Goal: Transaction & Acquisition: Subscribe to service/newsletter

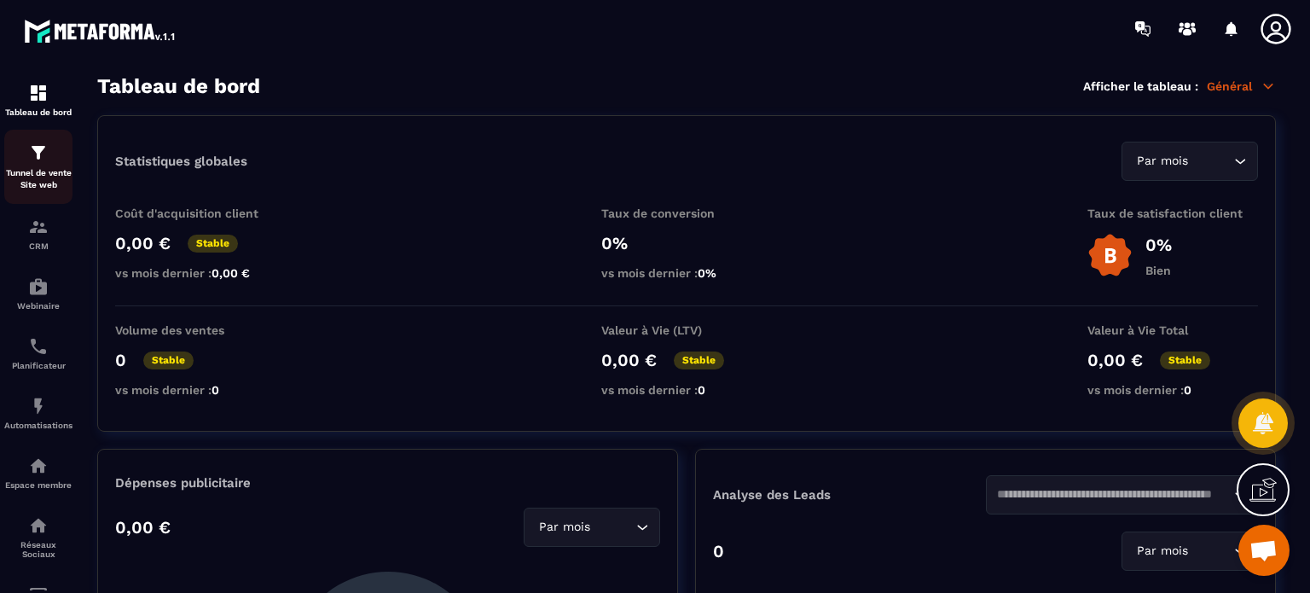
click at [44, 177] on p "Tunnel de vente Site web" at bounding box center [38, 179] width 68 height 24
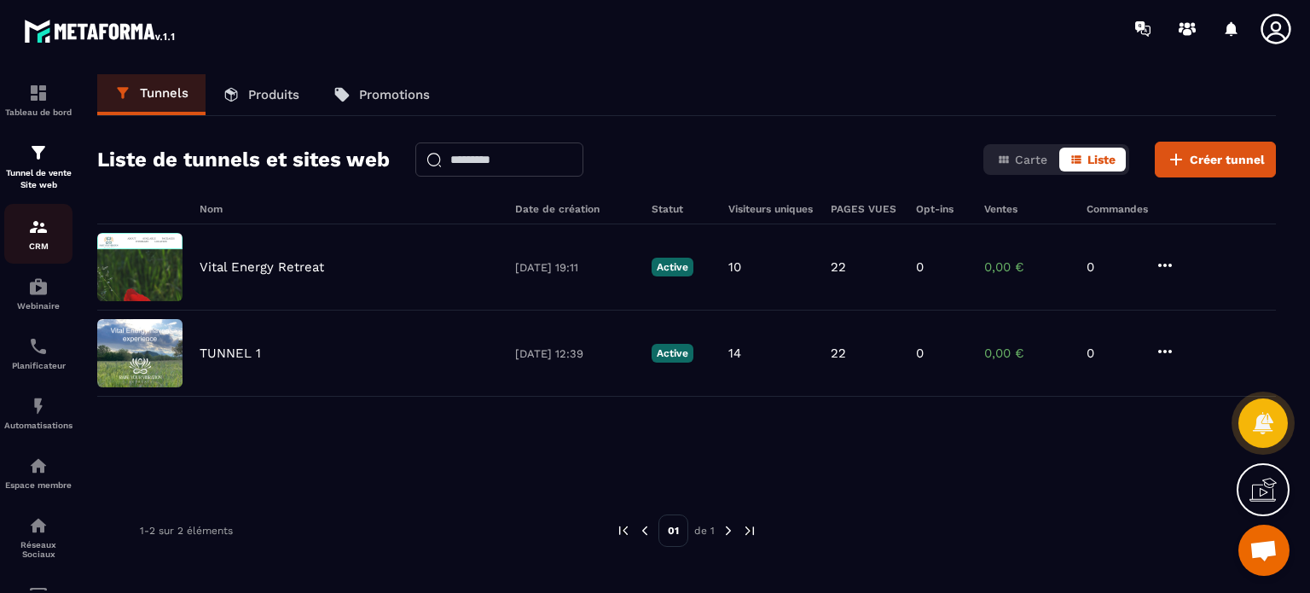
click at [48, 248] on p "CRM" at bounding box center [38, 245] width 68 height 9
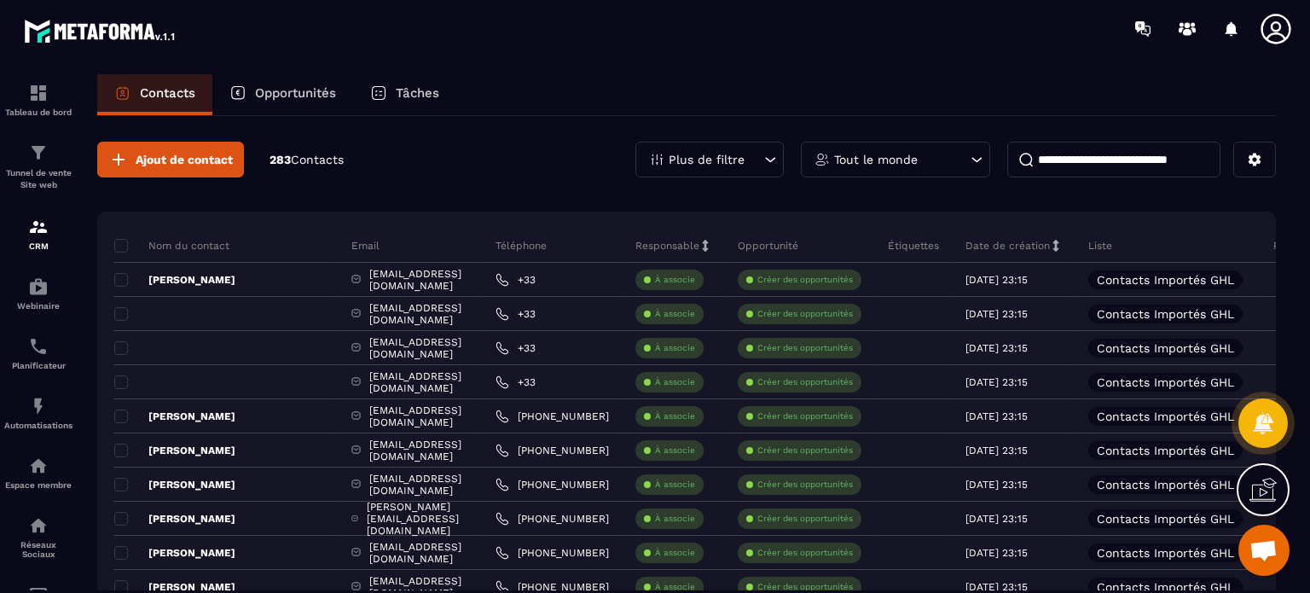
click at [1133, 162] on input at bounding box center [1113, 160] width 213 height 36
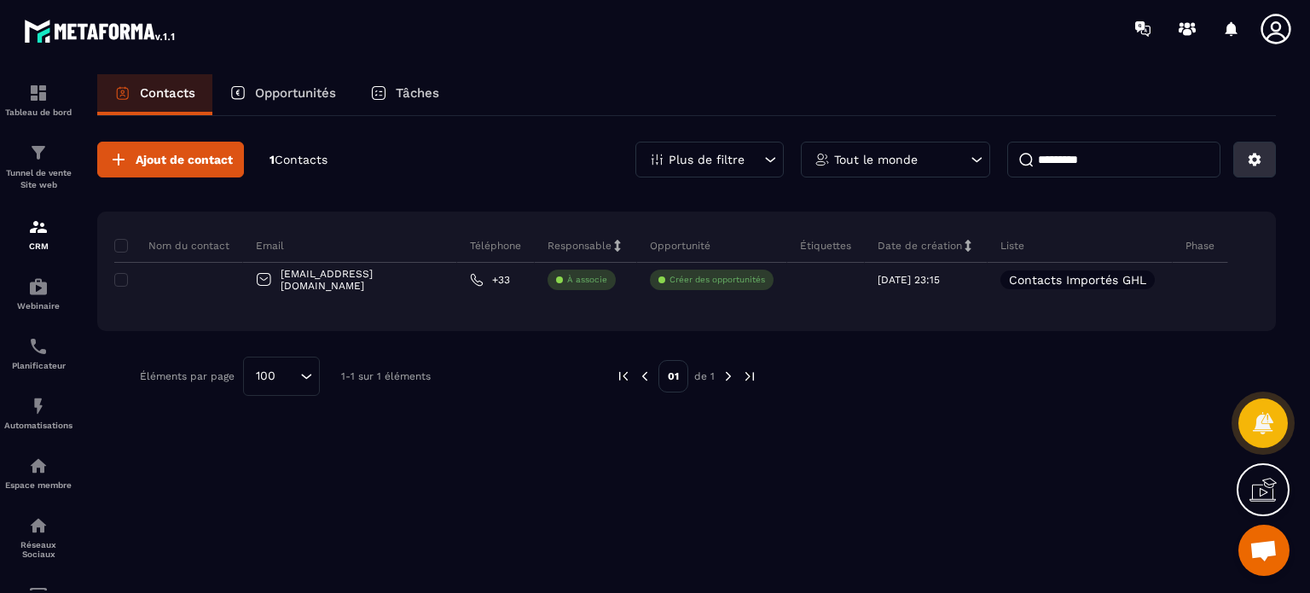
type input "*********"
click at [1257, 171] on button at bounding box center [1254, 160] width 43 height 36
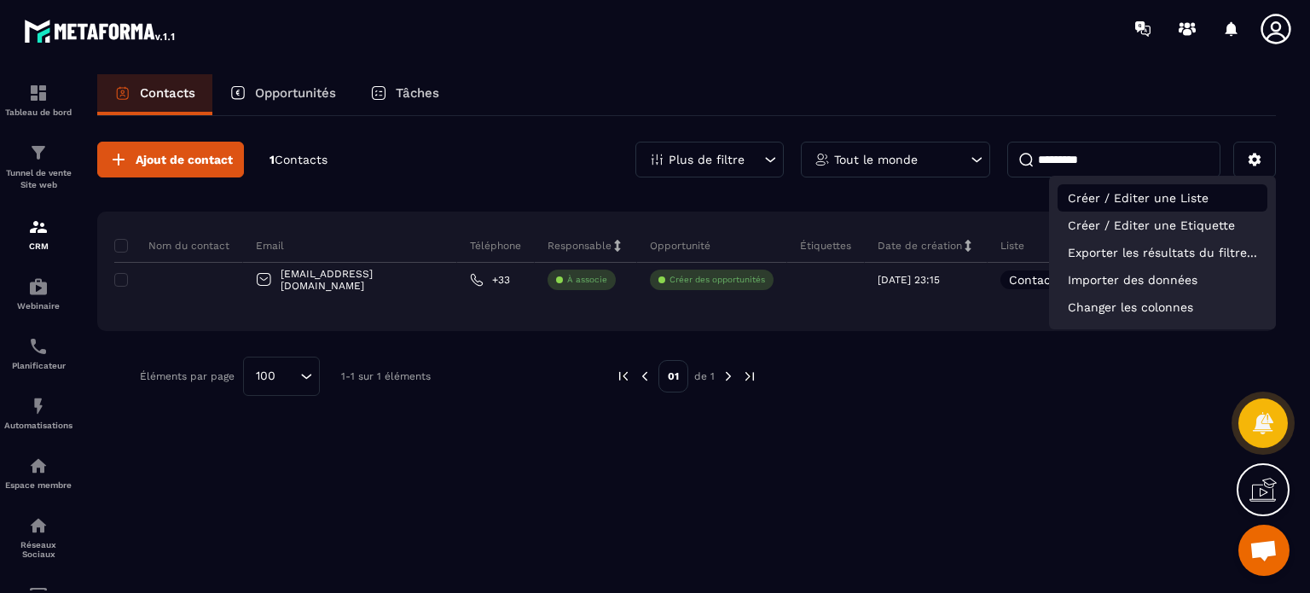
click at [1169, 206] on p "Créer / Editer une Liste" at bounding box center [1163, 197] width 210 height 27
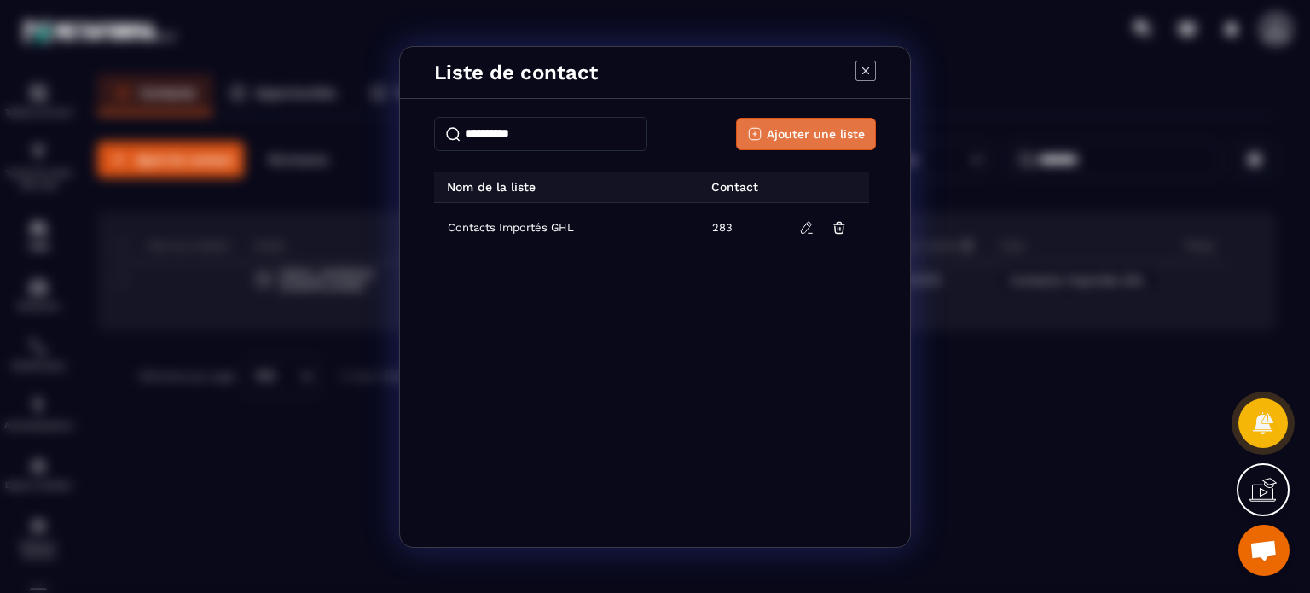
click at [817, 131] on span "Ajouter une liste" at bounding box center [816, 133] width 98 height 17
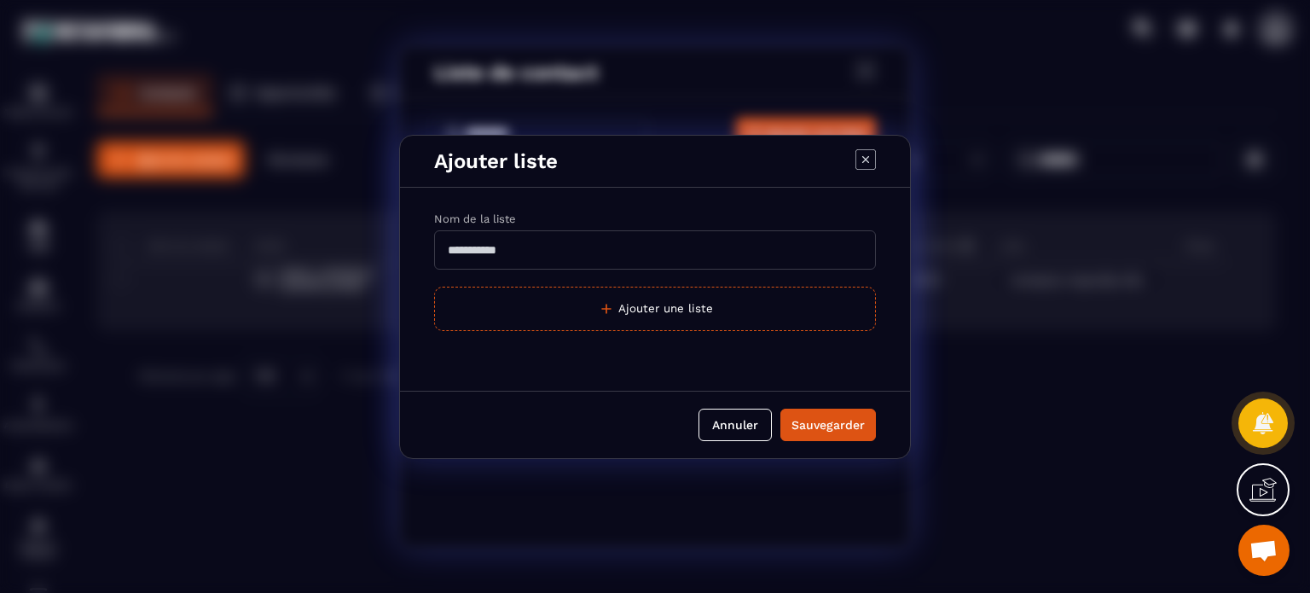
click at [634, 259] on input "Modal window" at bounding box center [655, 249] width 442 height 39
type input "****"
click at [831, 429] on div "Sauvegarder" at bounding box center [828, 424] width 73 height 17
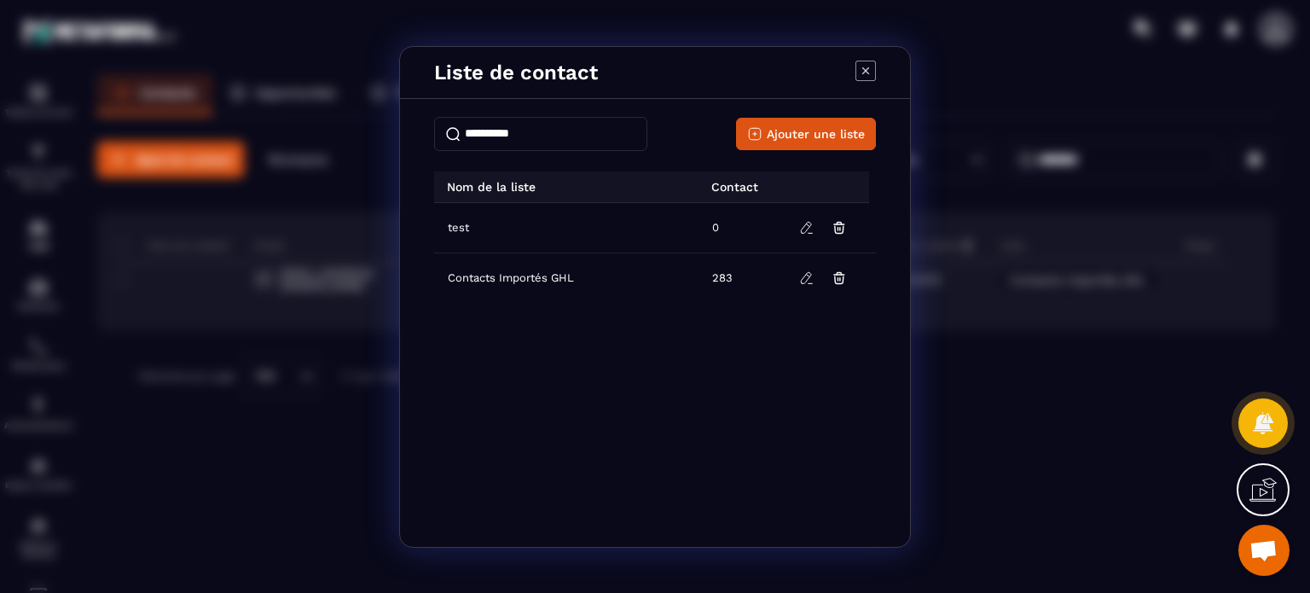
click at [864, 75] on icon "Modal window" at bounding box center [866, 71] width 20 height 20
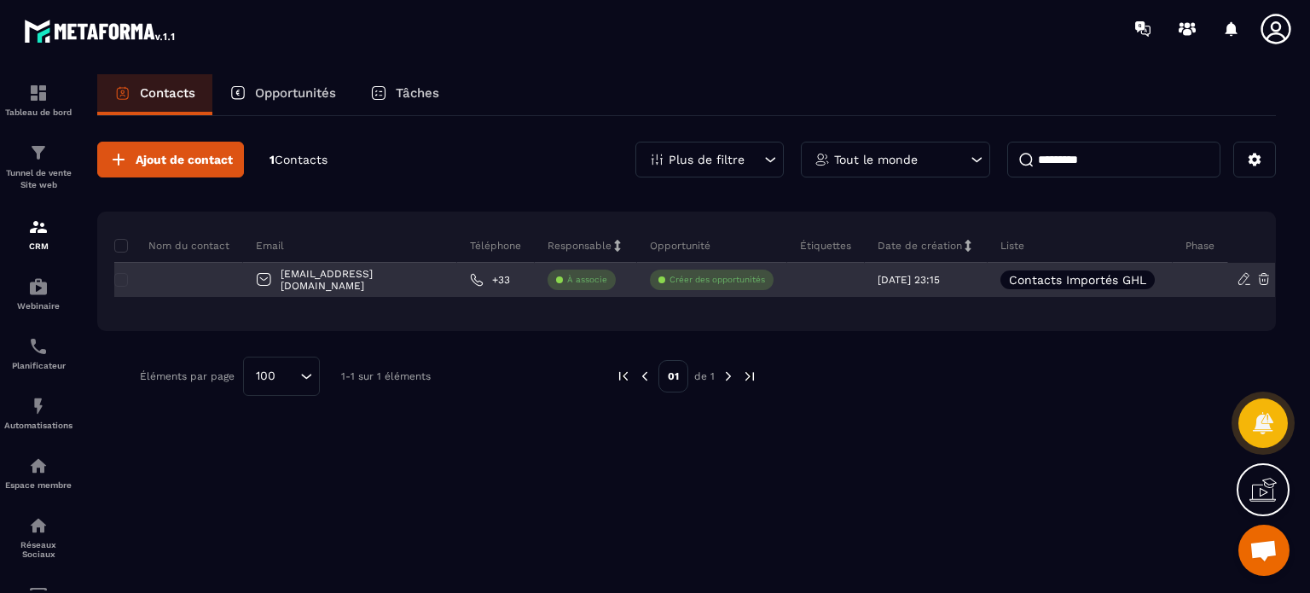
click at [1237, 283] on icon at bounding box center [1244, 278] width 15 height 15
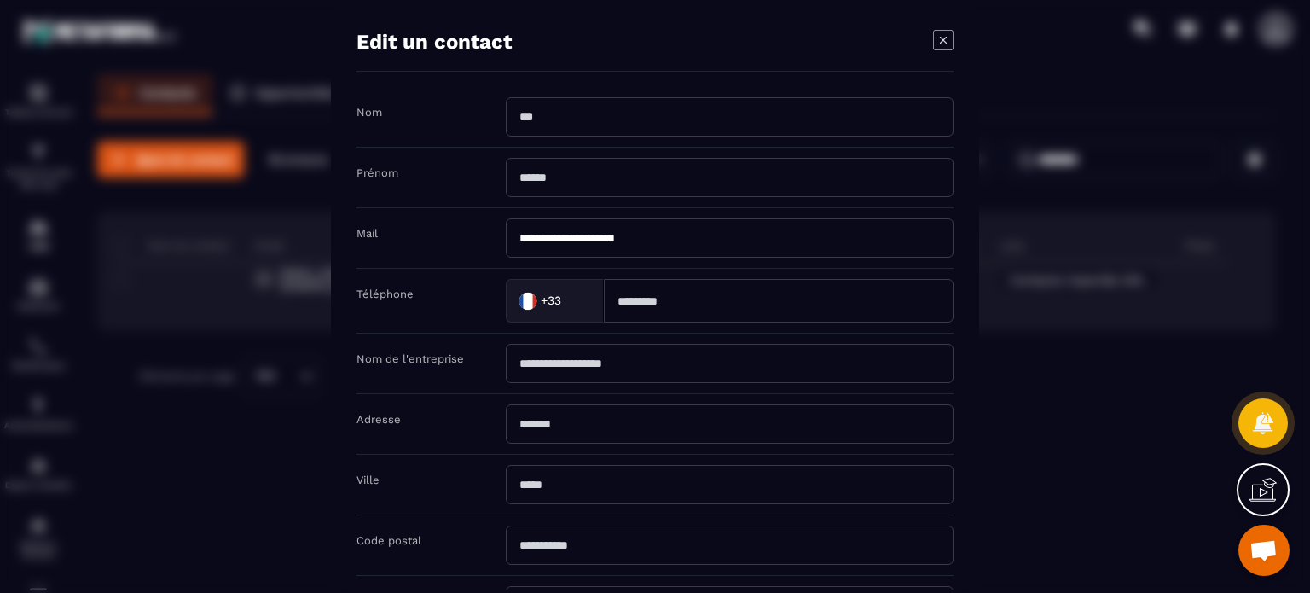
click at [446, 490] on div "Ville" at bounding box center [655, 485] width 597 height 61
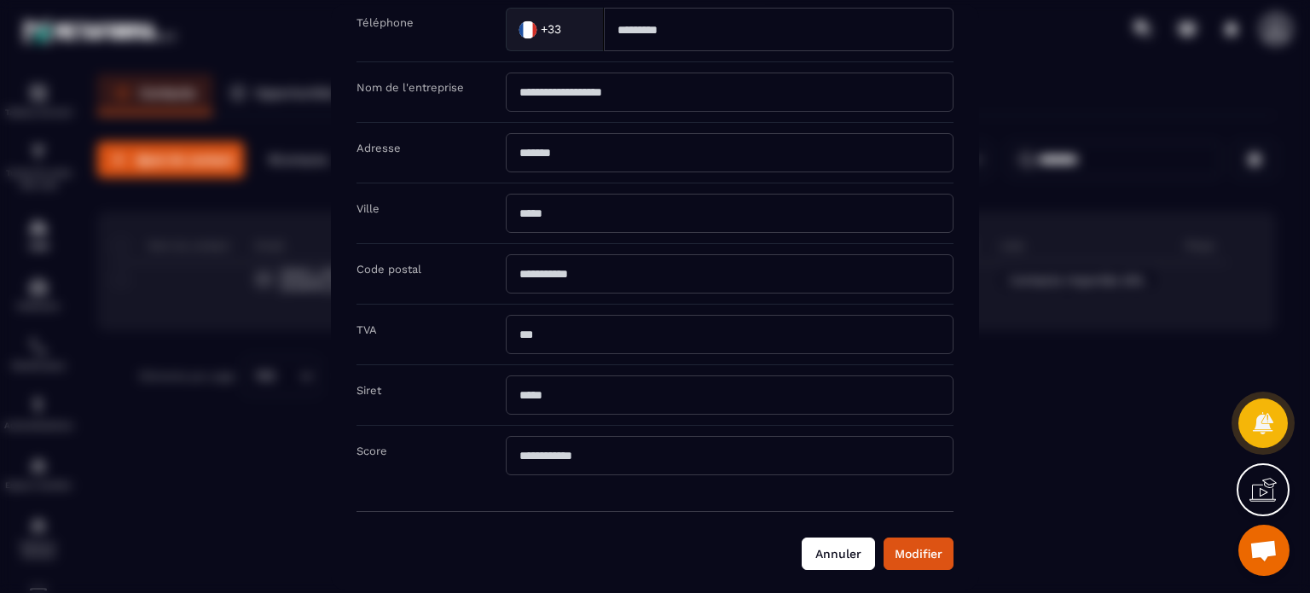
click at [839, 543] on button "Annuler" at bounding box center [838, 553] width 73 height 32
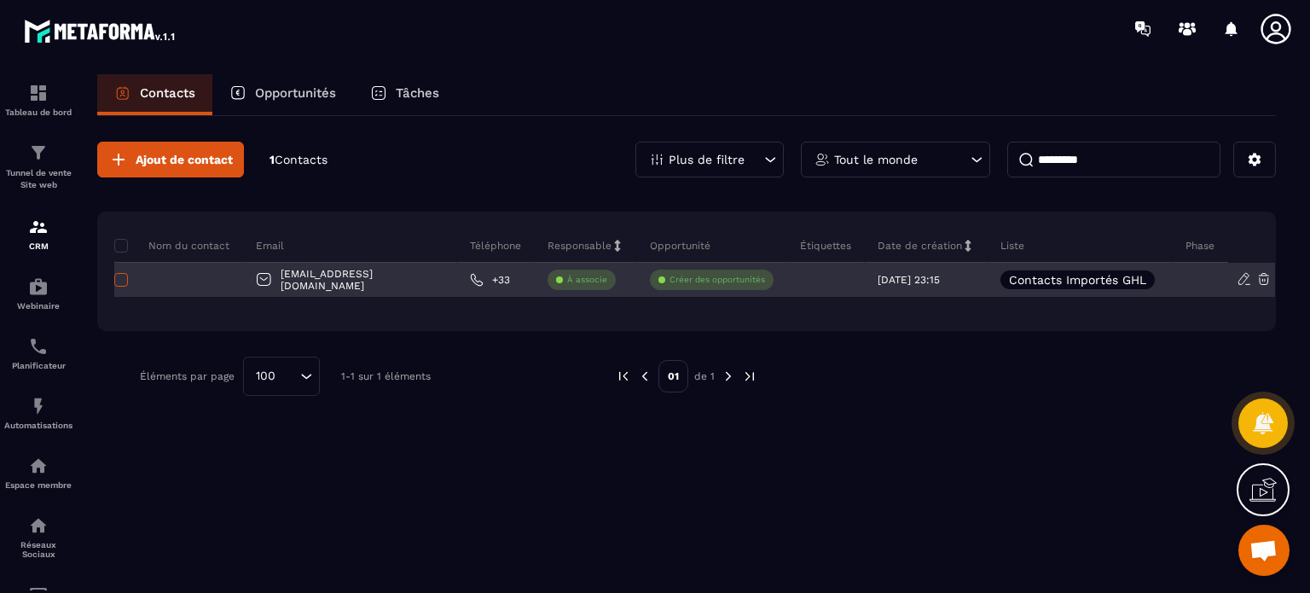
click at [119, 279] on span at bounding box center [121, 280] width 14 height 14
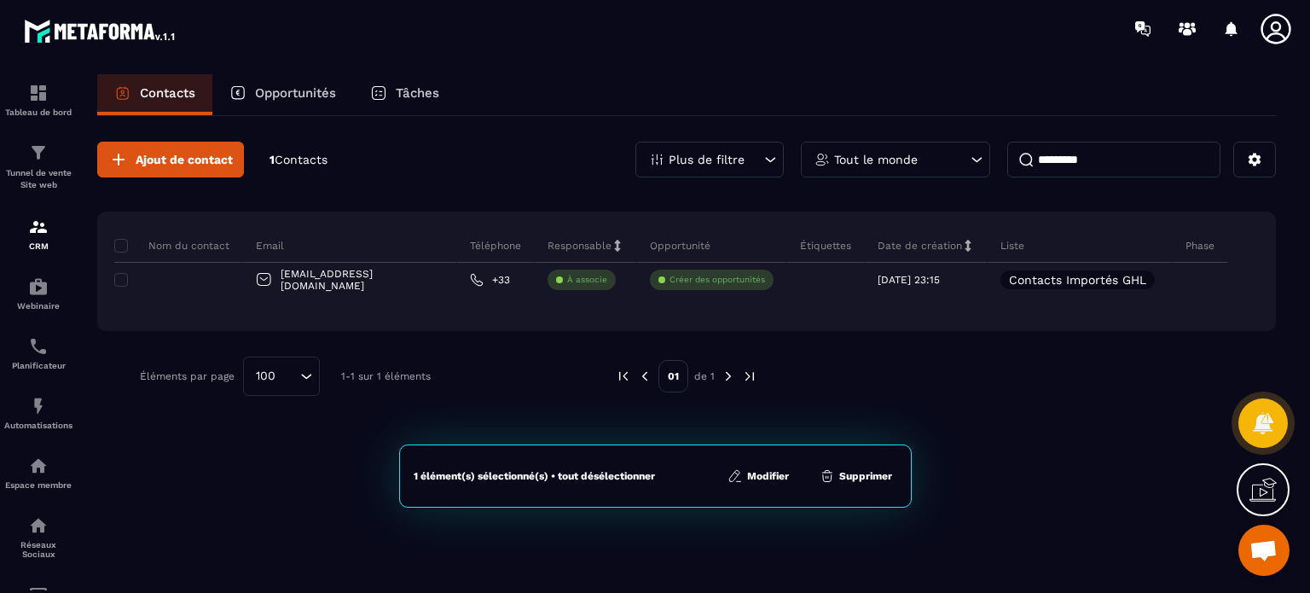
click at [754, 472] on button "Modifier" at bounding box center [759, 475] width 72 height 17
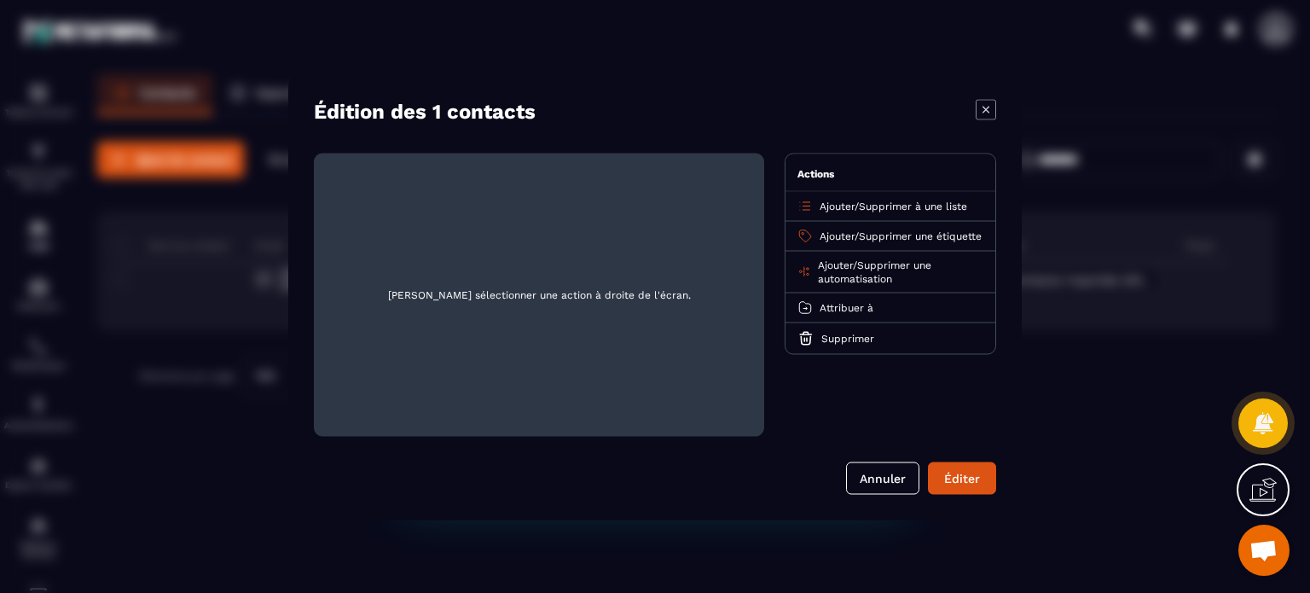
click at [901, 209] on span "Supprimer à une liste" at bounding box center [913, 206] width 108 height 12
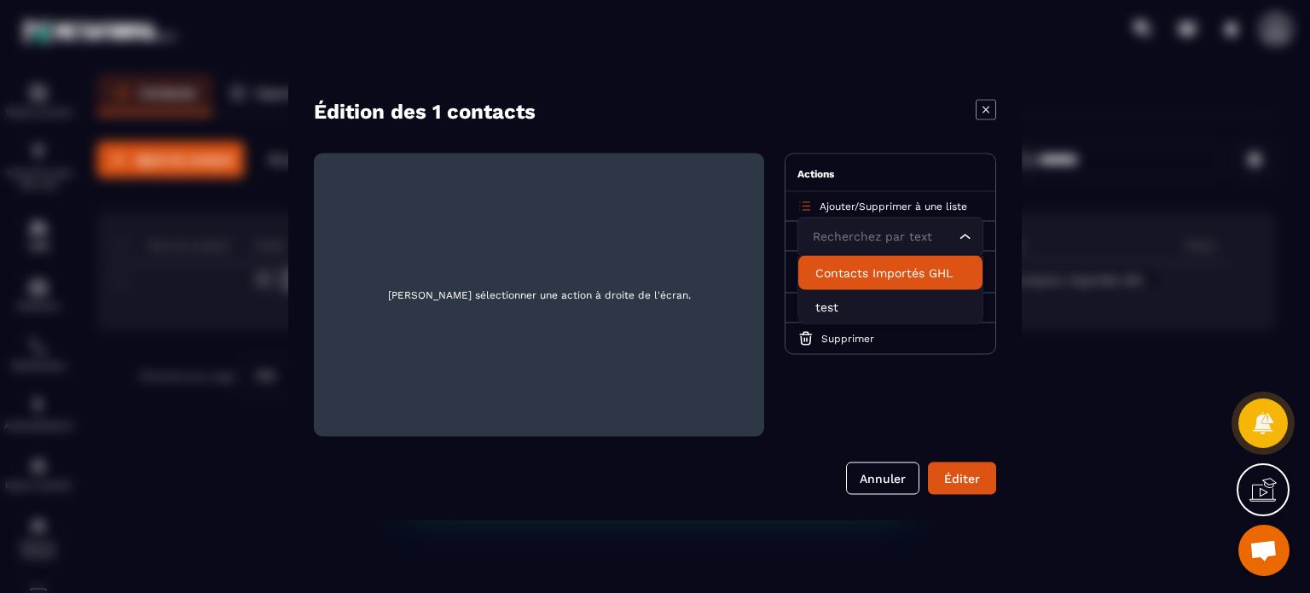
click at [882, 276] on p "Contacts Importés GHL" at bounding box center [890, 272] width 150 height 17
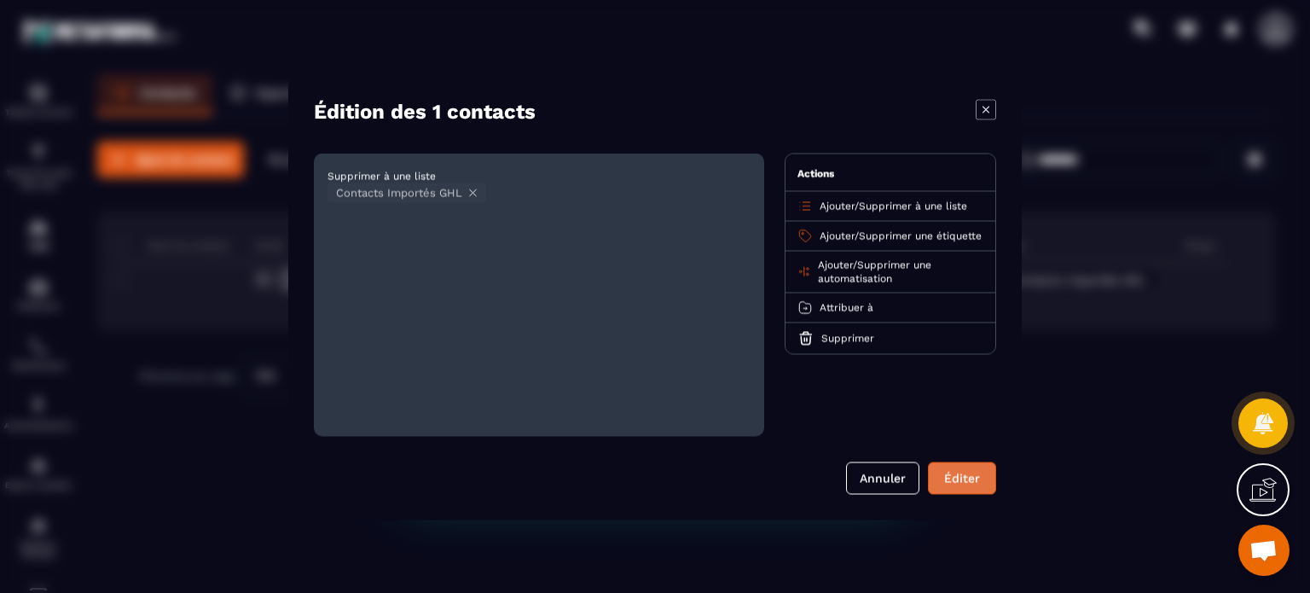
click at [945, 479] on button "Éditer" at bounding box center [962, 477] width 68 height 32
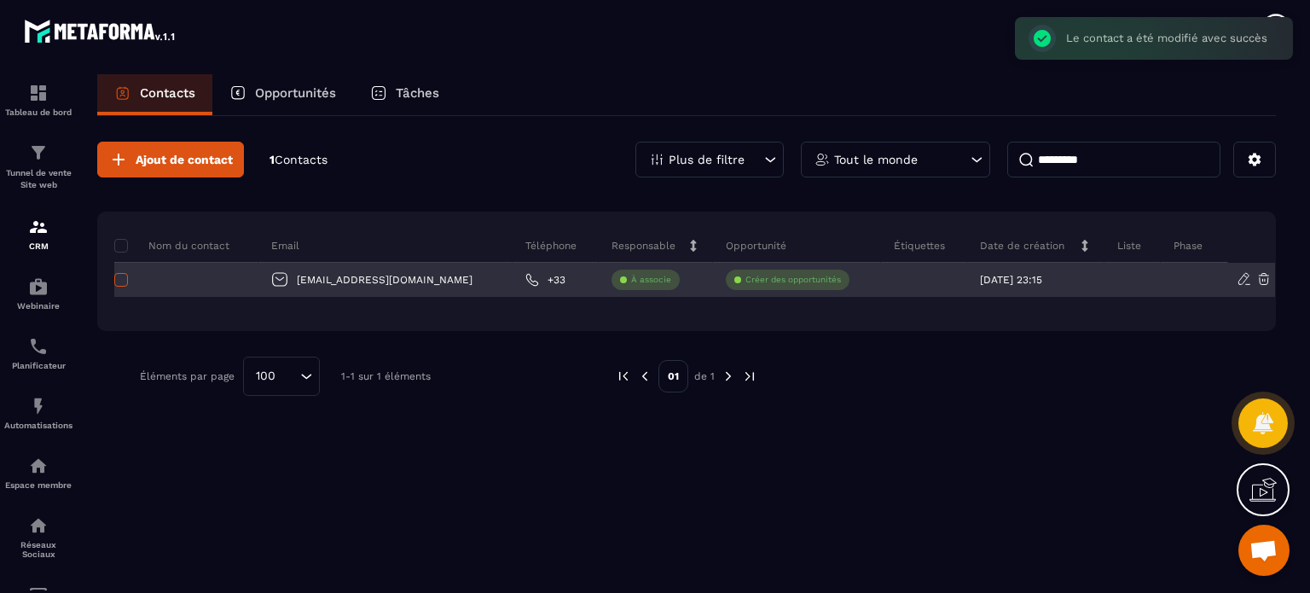
click at [125, 277] on span at bounding box center [121, 280] width 14 height 14
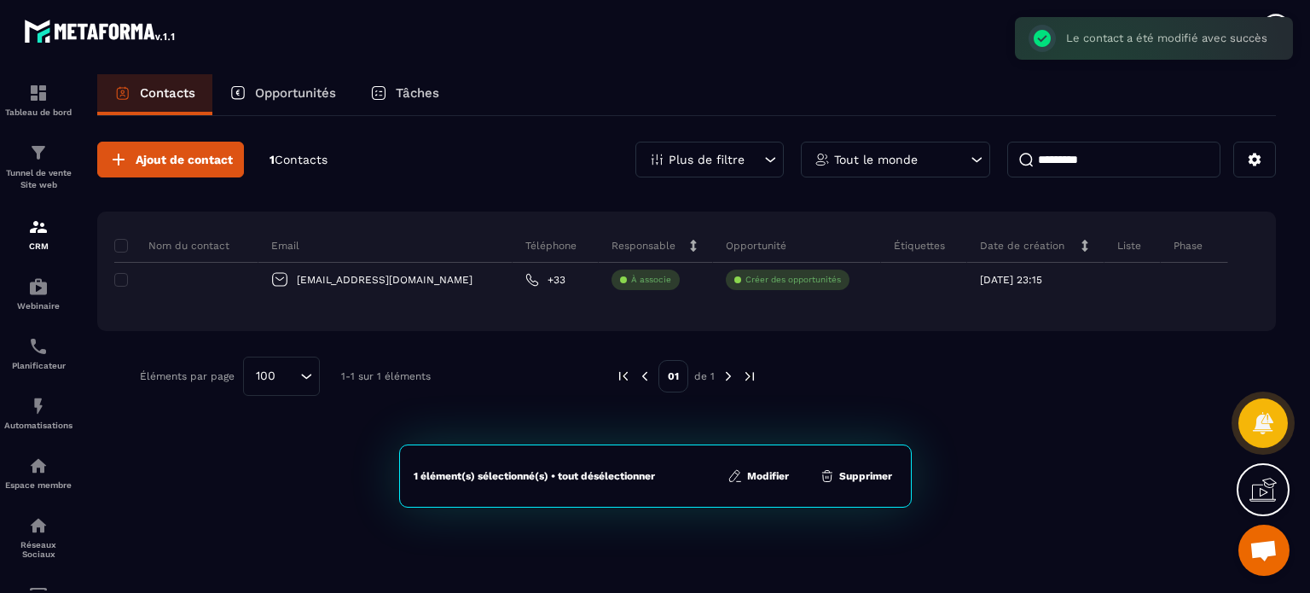
click at [775, 479] on button "Modifier" at bounding box center [759, 475] width 72 height 17
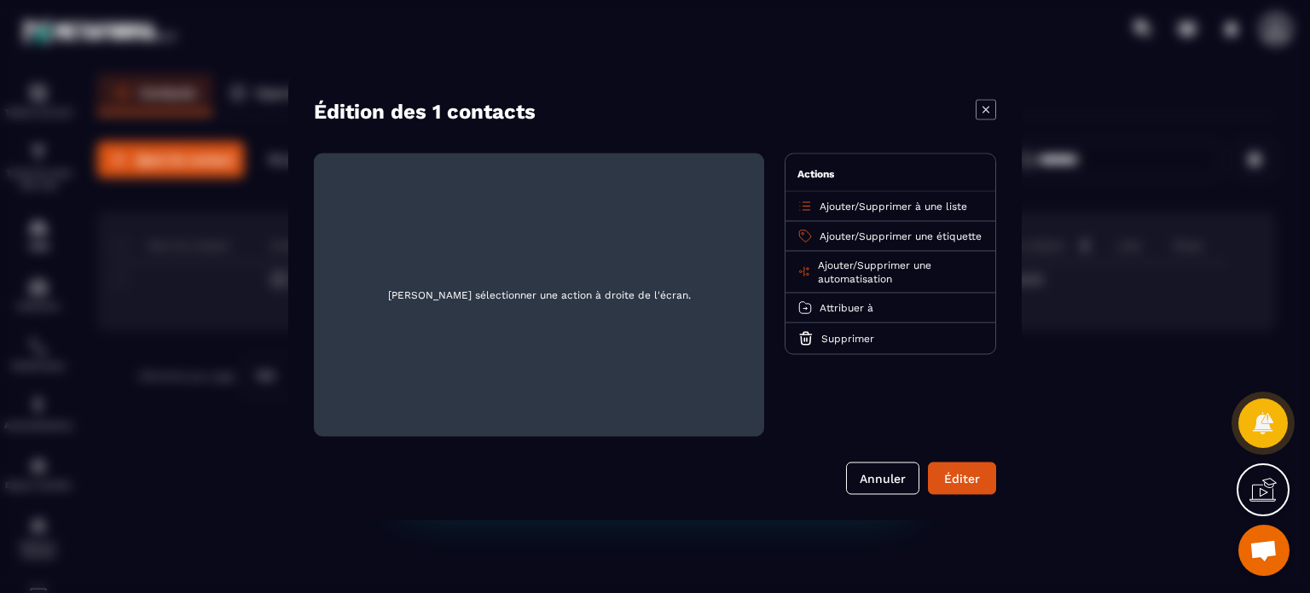
click at [839, 207] on span "Ajouter" at bounding box center [837, 206] width 35 height 12
click at [839, 210] on span "Ajouter" at bounding box center [837, 206] width 35 height 12
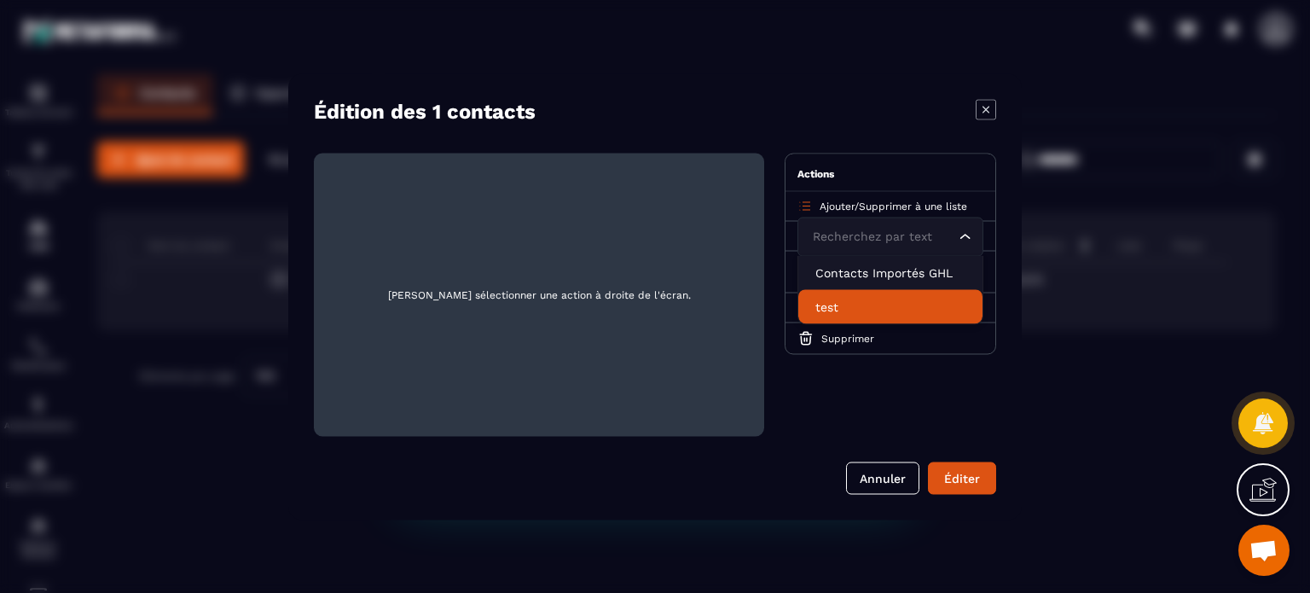
click at [839, 300] on p "test" at bounding box center [890, 306] width 150 height 17
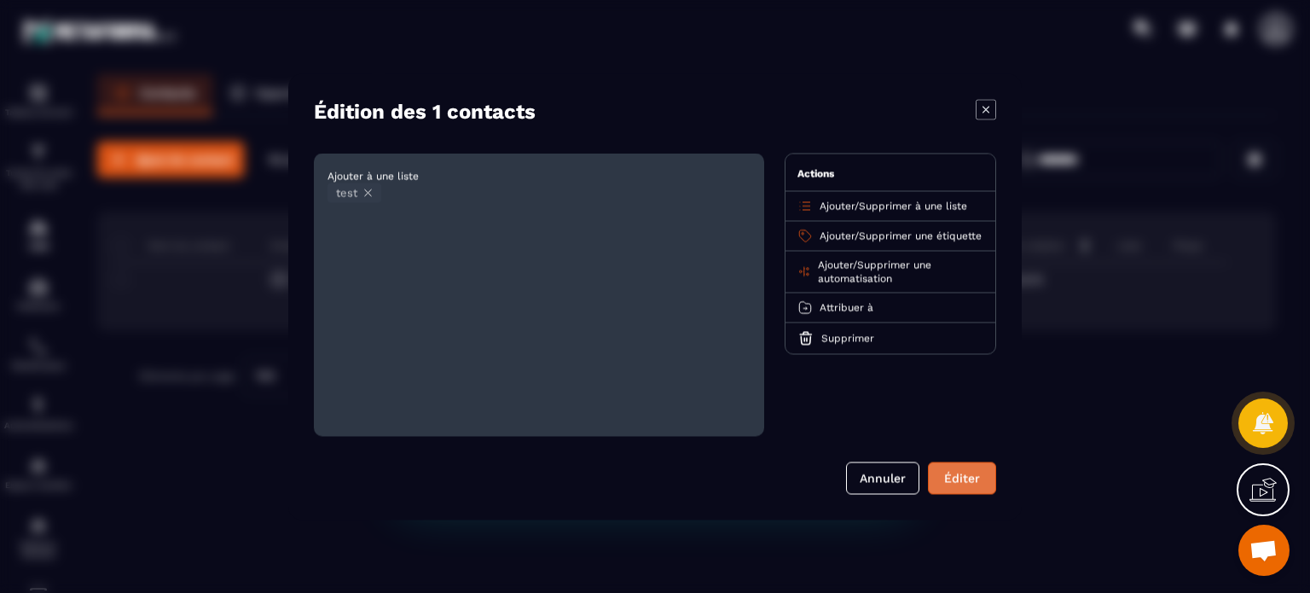
click at [978, 476] on button "Éditer" at bounding box center [962, 477] width 68 height 32
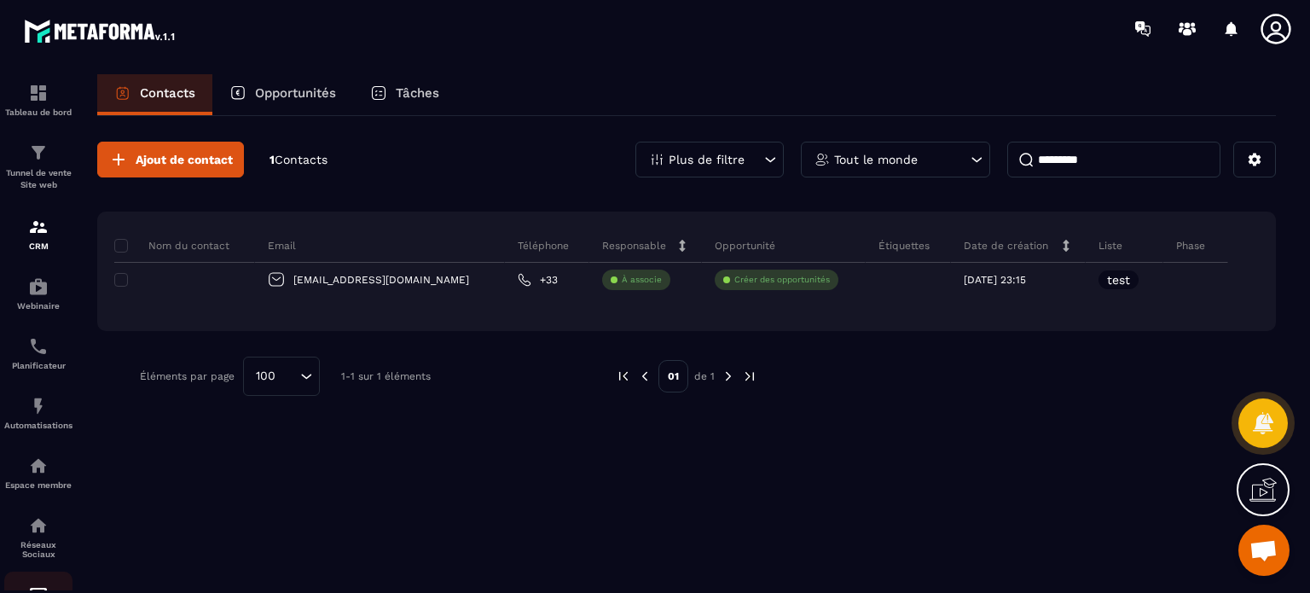
click at [36, 585] on link "E-mailing" at bounding box center [38, 602] width 68 height 60
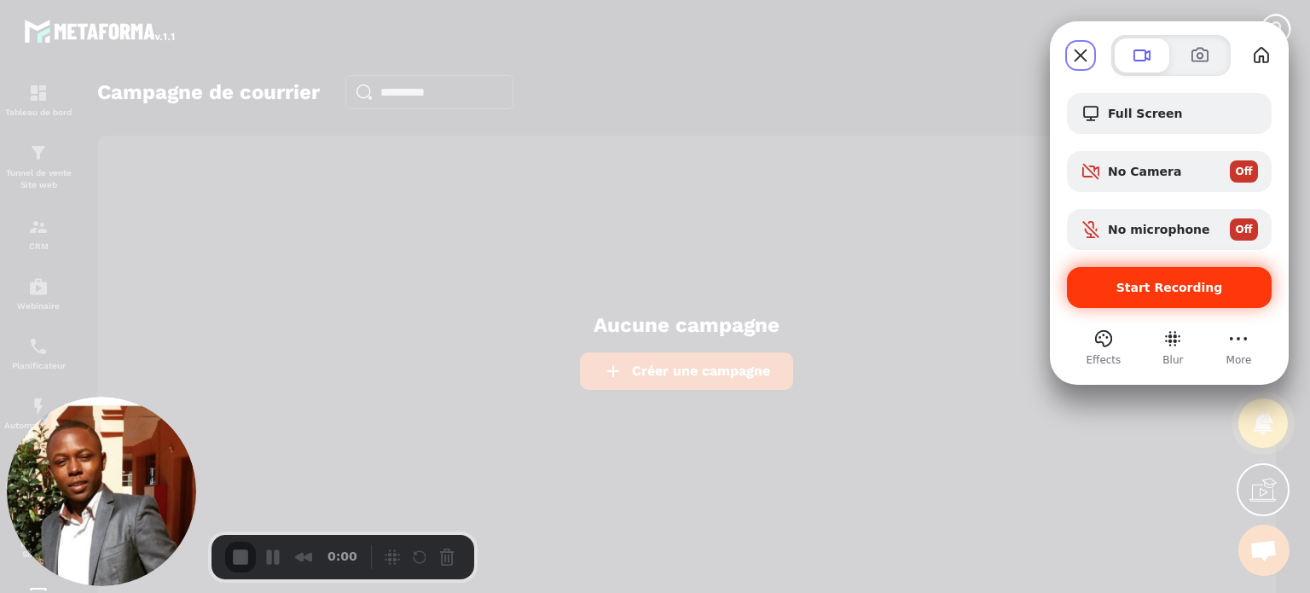
click at [1150, 299] on div "Start Recording" at bounding box center [1169, 287] width 205 height 41
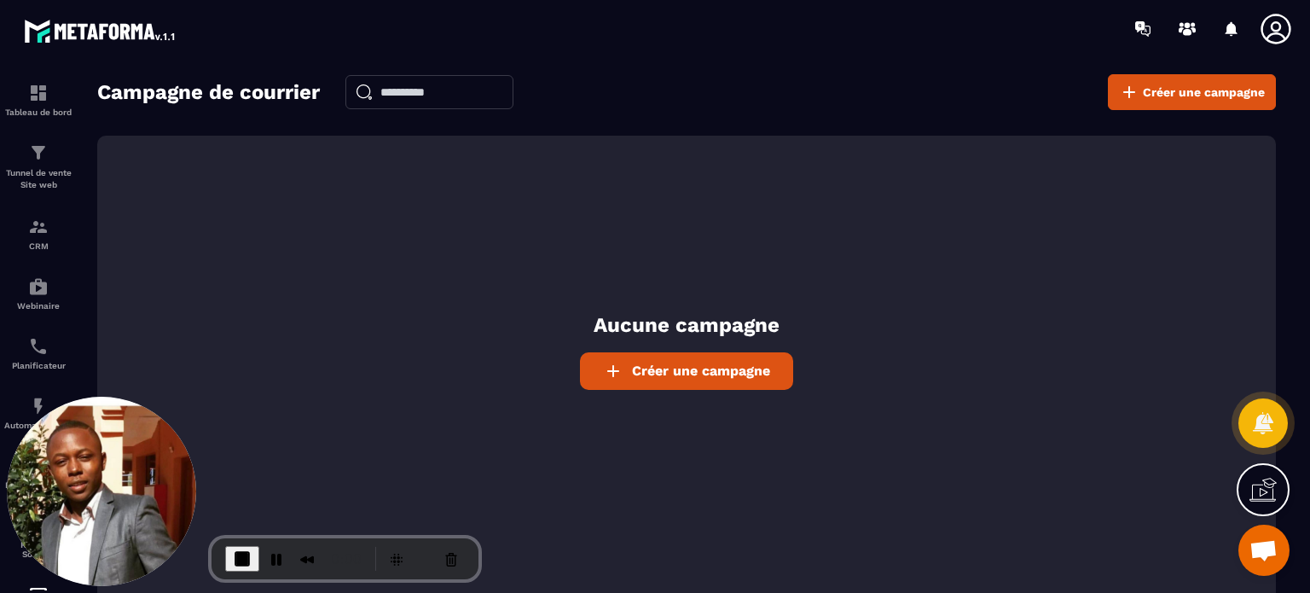
click at [682, 373] on span "Créer une campagne" at bounding box center [701, 371] width 138 height 16
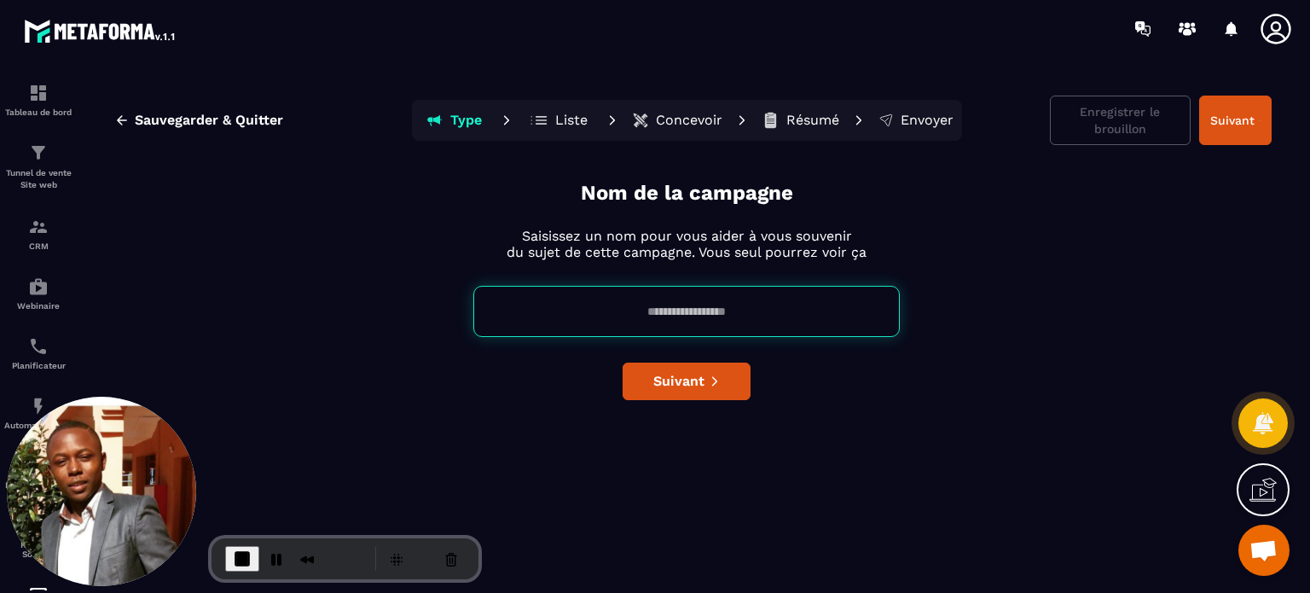
click at [637, 306] on input at bounding box center [686, 311] width 427 height 51
type input "****"
click at [757, 372] on div "Nom de la campagne Saisissez un nom pour vous aider à vous souvenir du sujet de…" at bounding box center [687, 382] width 1170 height 407
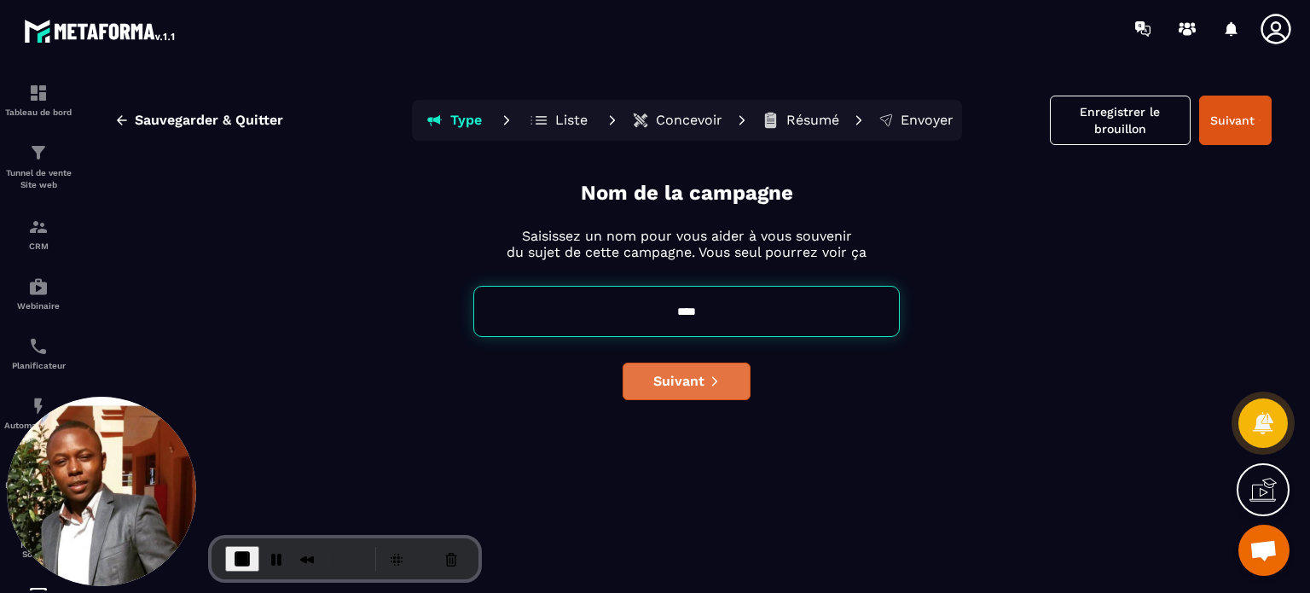
click at [728, 380] on button "Suivant" at bounding box center [687, 382] width 128 height 38
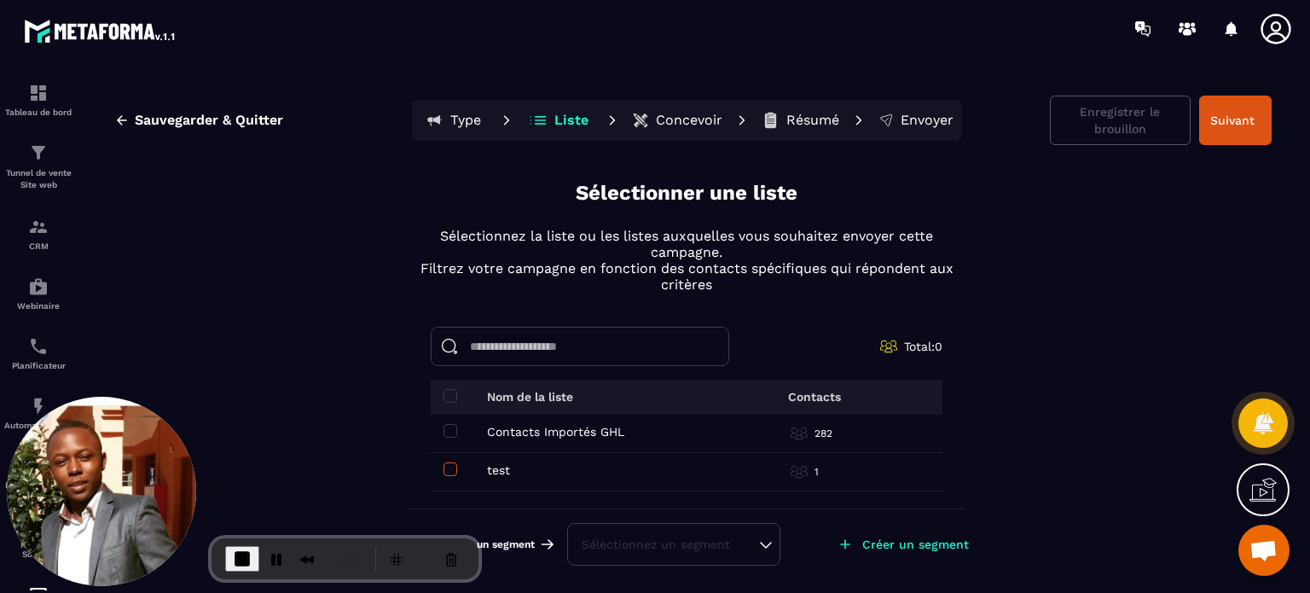
click at [447, 467] on span at bounding box center [451, 469] width 14 height 14
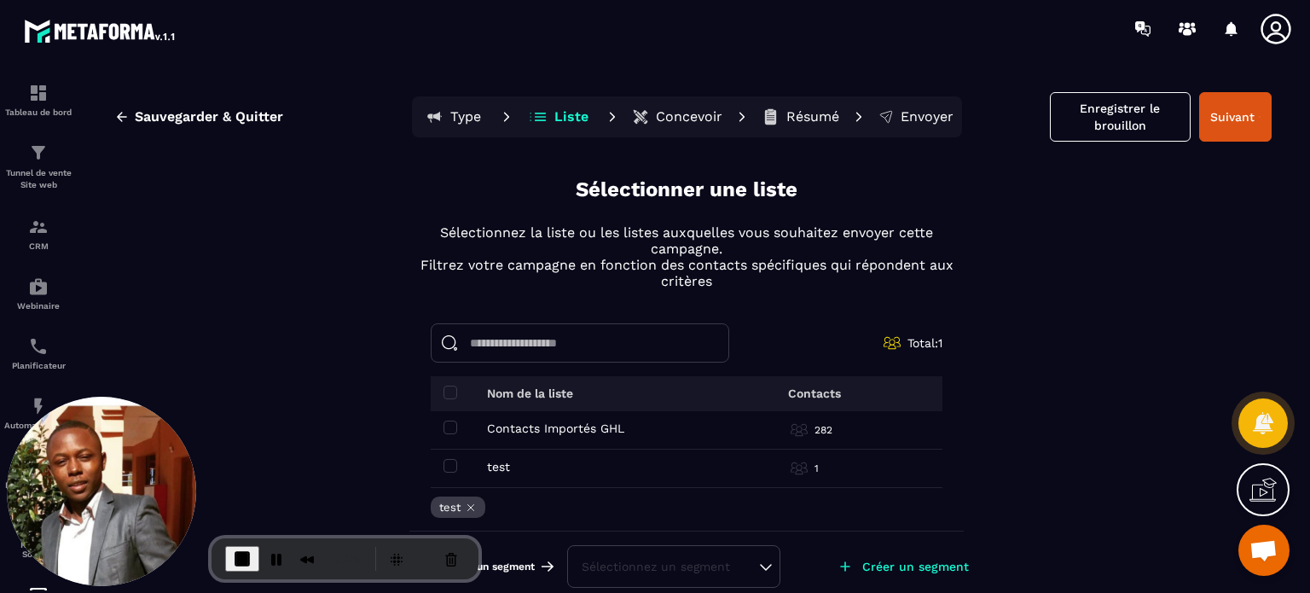
scroll to position [2, 0]
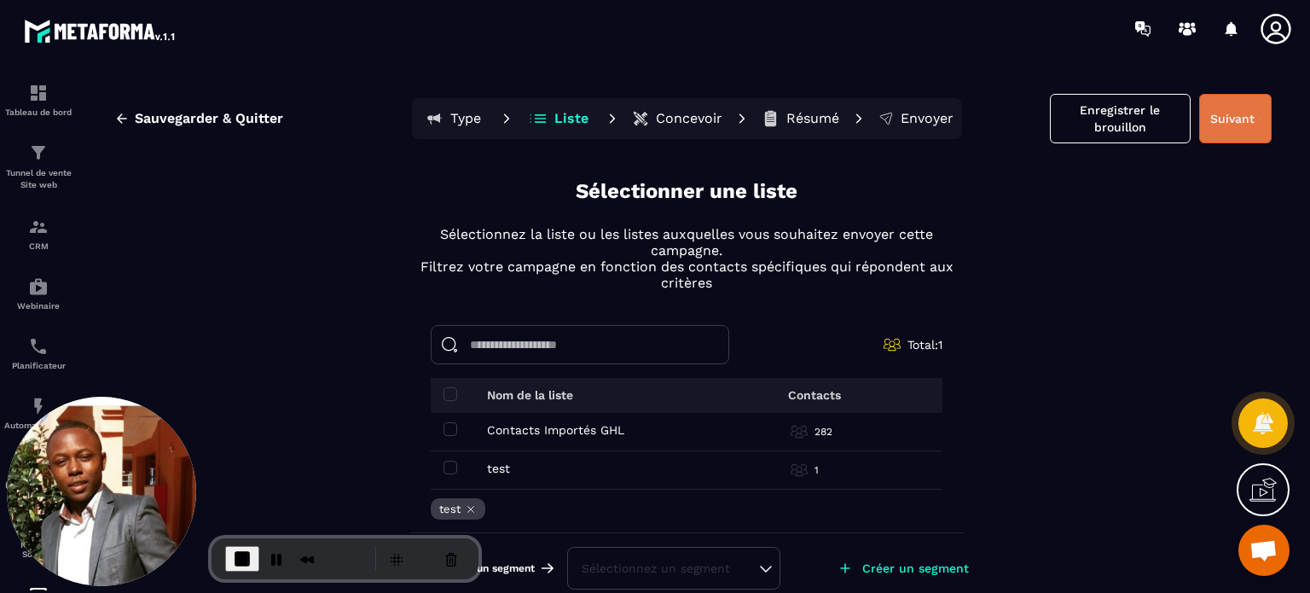
click at [1228, 126] on button "Suivant" at bounding box center [1235, 118] width 73 height 49
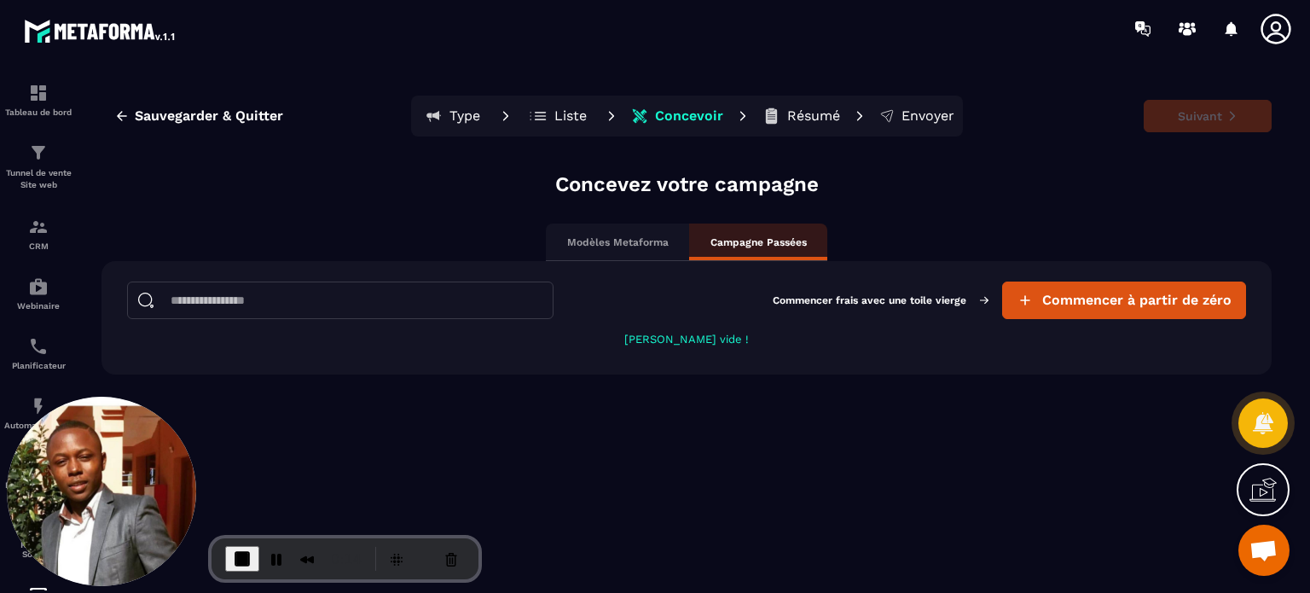
click at [592, 240] on p "Modèles Metaforma" at bounding box center [618, 242] width 102 height 14
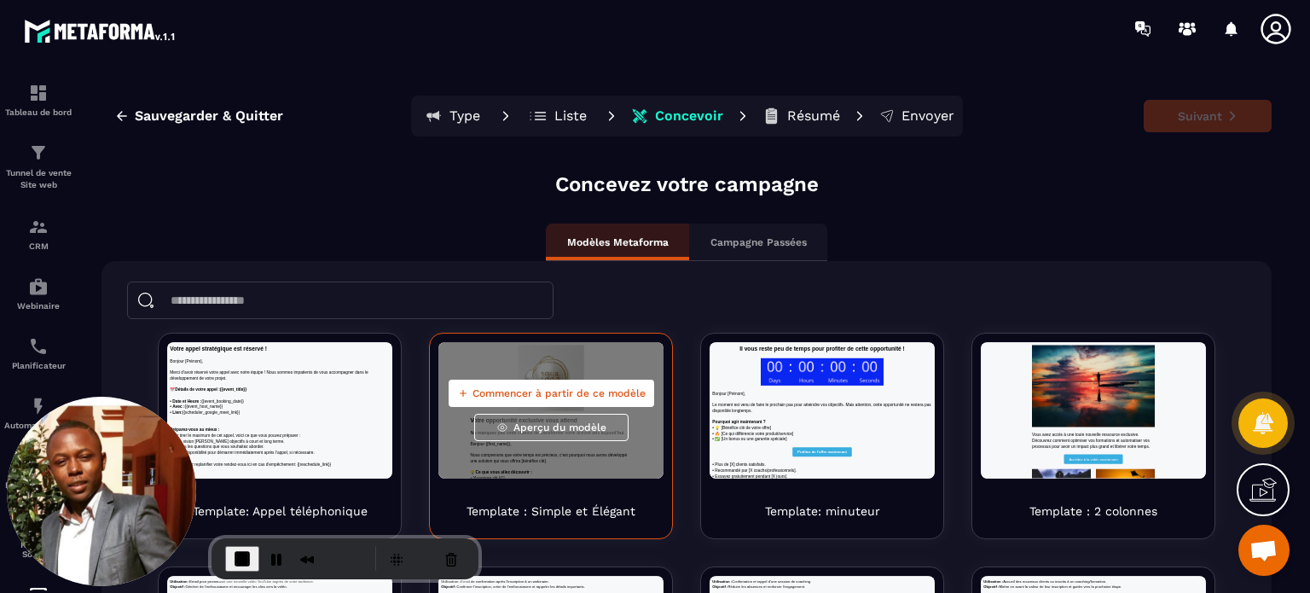
scroll to position [0, 0]
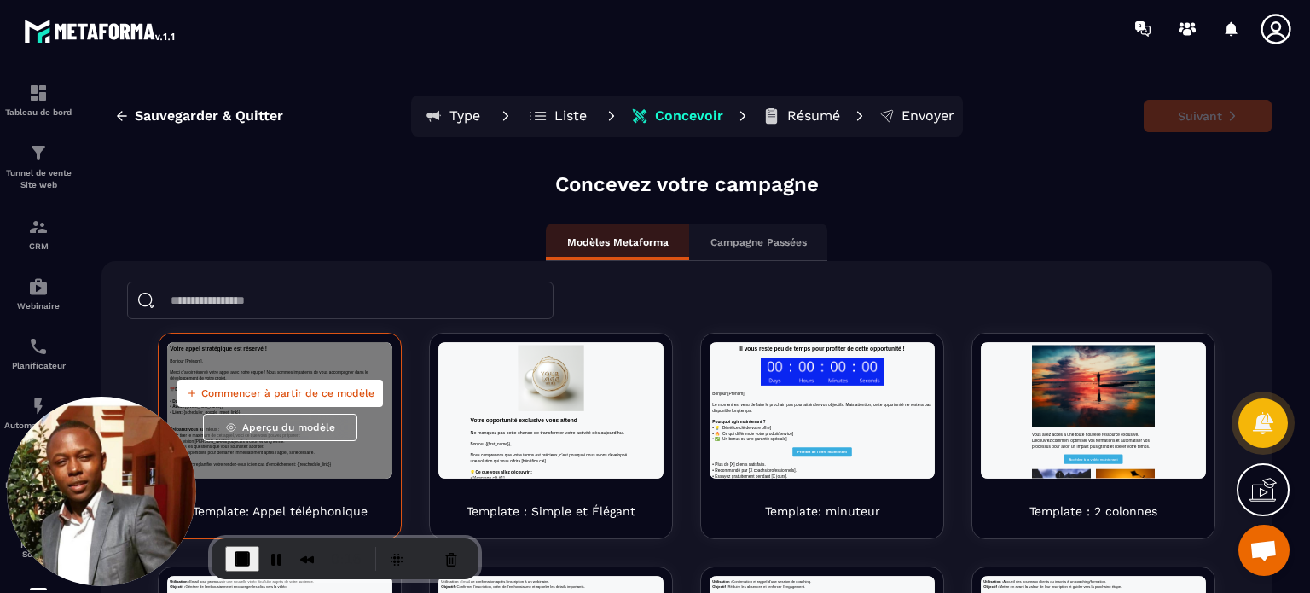
click at [297, 392] on span "Commencer à partir de ce modèle" at bounding box center [287, 393] width 173 height 14
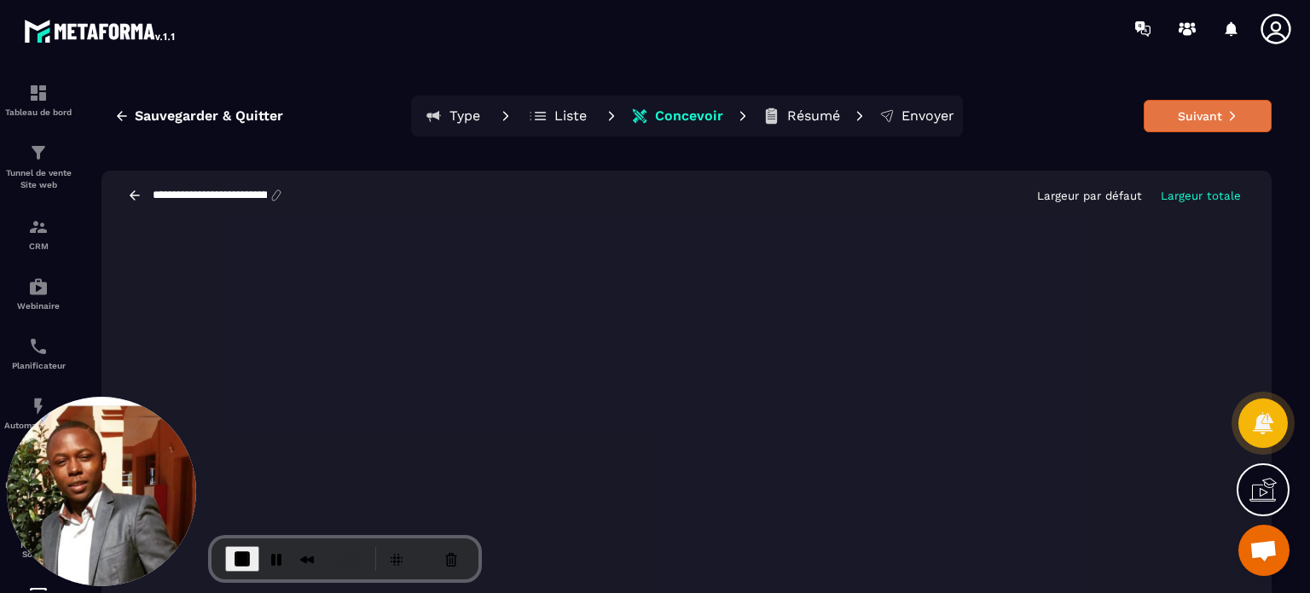
click at [1194, 114] on button "Suivant" at bounding box center [1208, 116] width 128 height 32
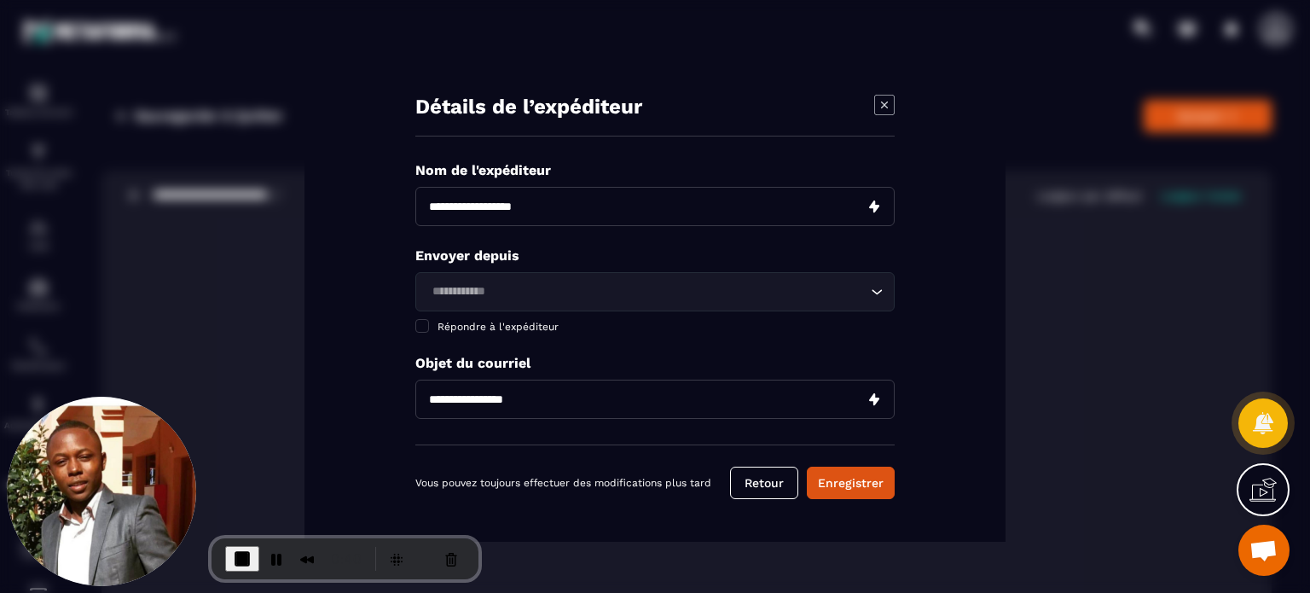
click at [599, 207] on input "Modal window" at bounding box center [654, 206] width 479 height 39
type input "*"
type input "**********"
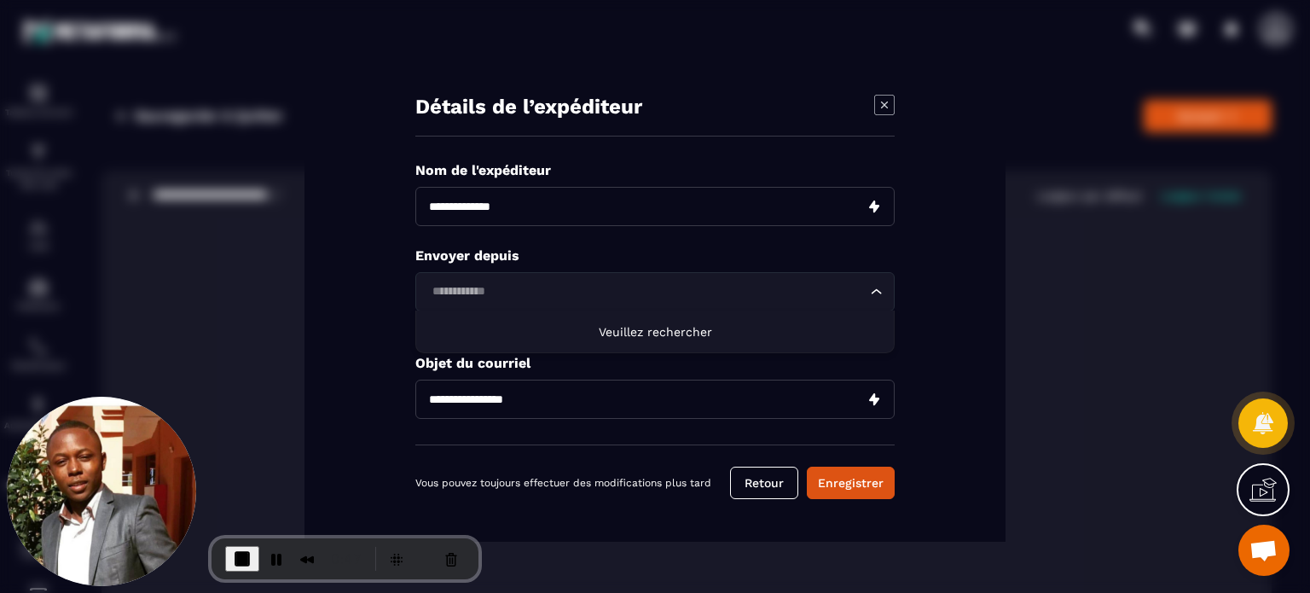
click at [570, 283] on input "Search for option" at bounding box center [647, 291] width 440 height 19
click at [457, 408] on input "Modal window" at bounding box center [654, 399] width 479 height 39
click at [488, 290] on input "Search for option" at bounding box center [647, 291] width 440 height 19
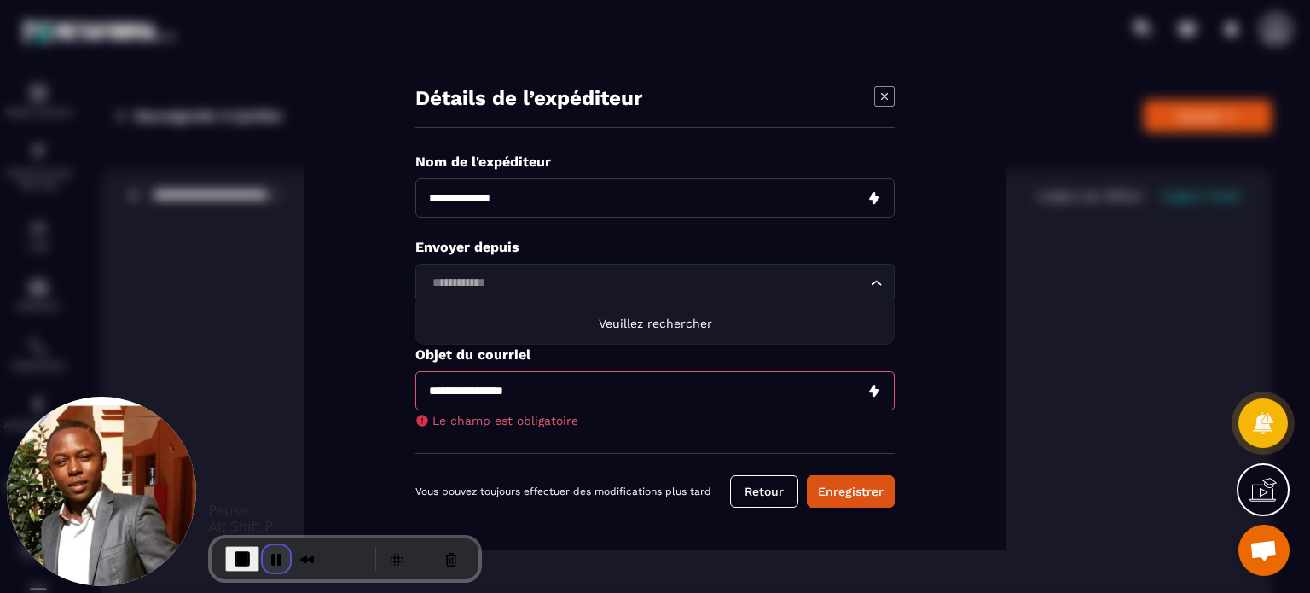
click at [276, 562] on button "Pause Recording" at bounding box center [276, 558] width 27 height 27
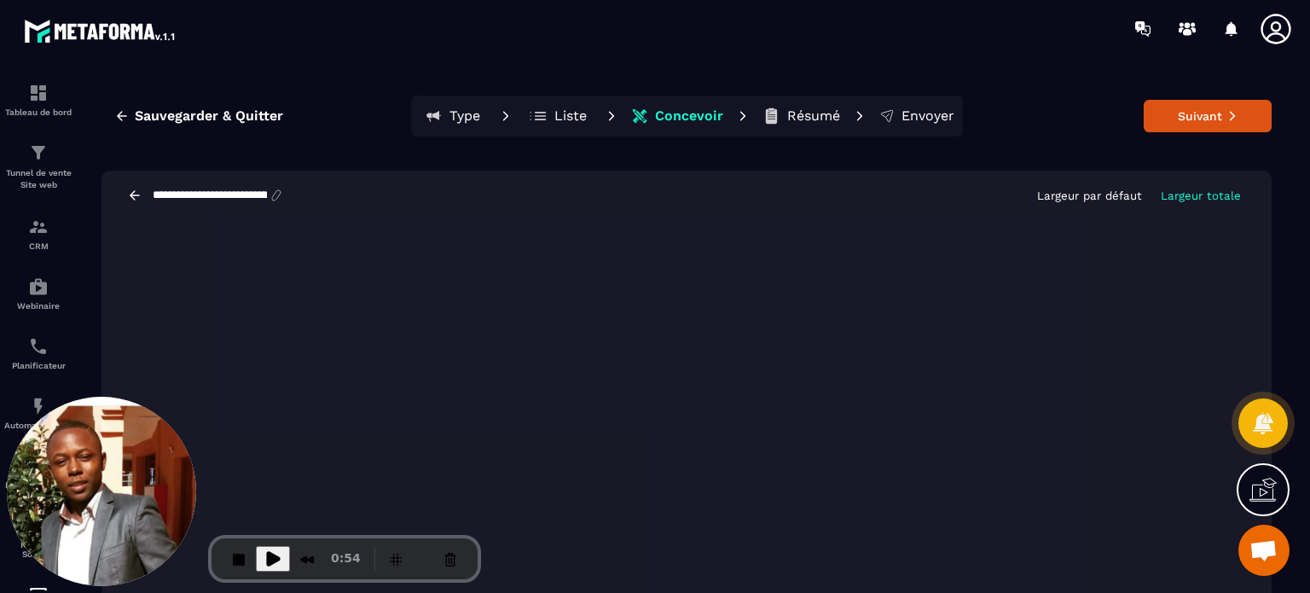
click at [1268, 29] on icon at bounding box center [1276, 29] width 34 height 34
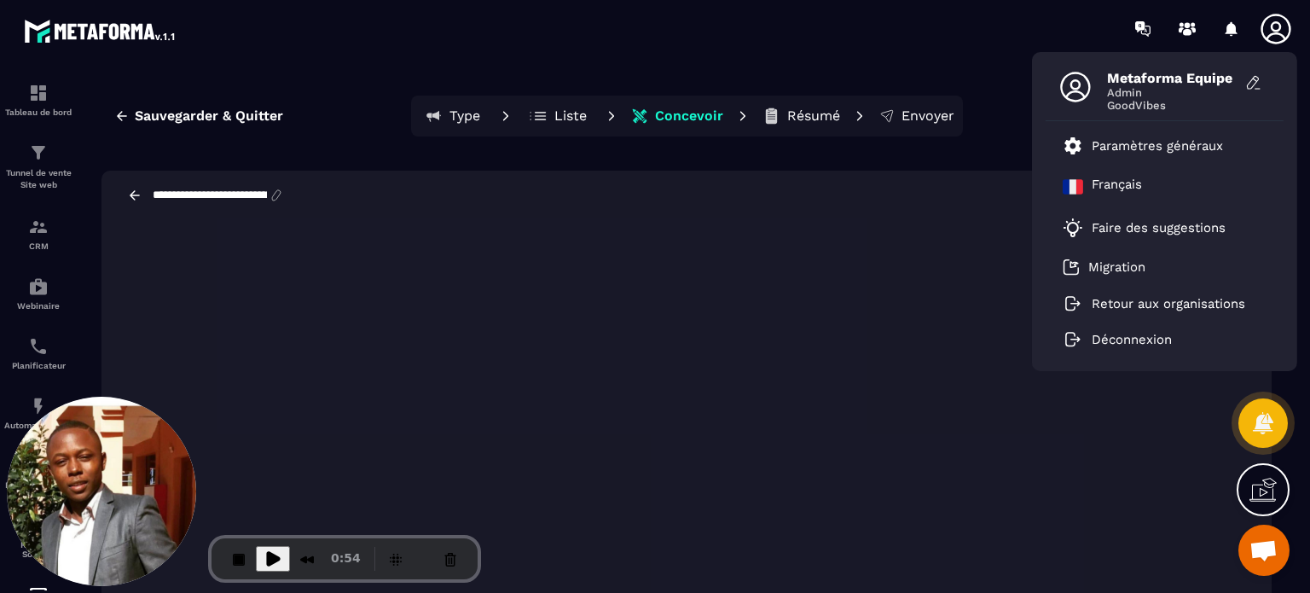
drag, startPoint x: 1093, startPoint y: 156, endPoint x: 508, endPoint y: 39, distance: 595.9
click at [508, 39] on div "Metaforma Equipe Admin GoodVibes Paramètres généraux [DEMOGRAPHIC_DATA] Faire d…" at bounding box center [755, 28] width 1110 height 57
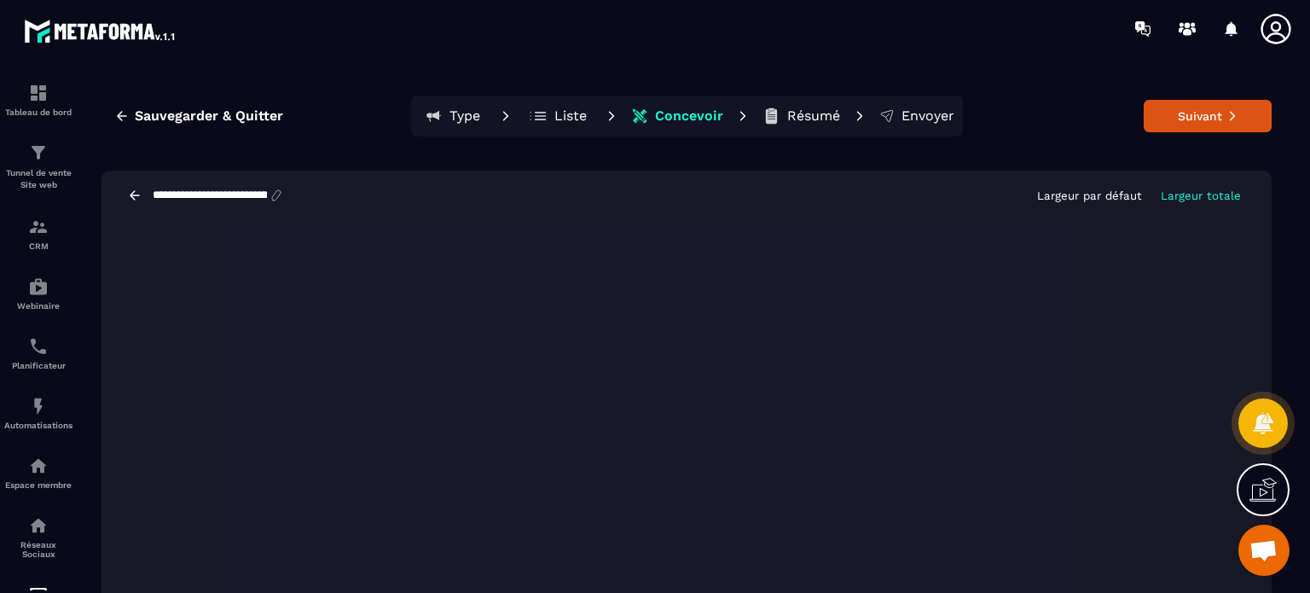
click at [1269, 39] on icon at bounding box center [1276, 29] width 34 height 34
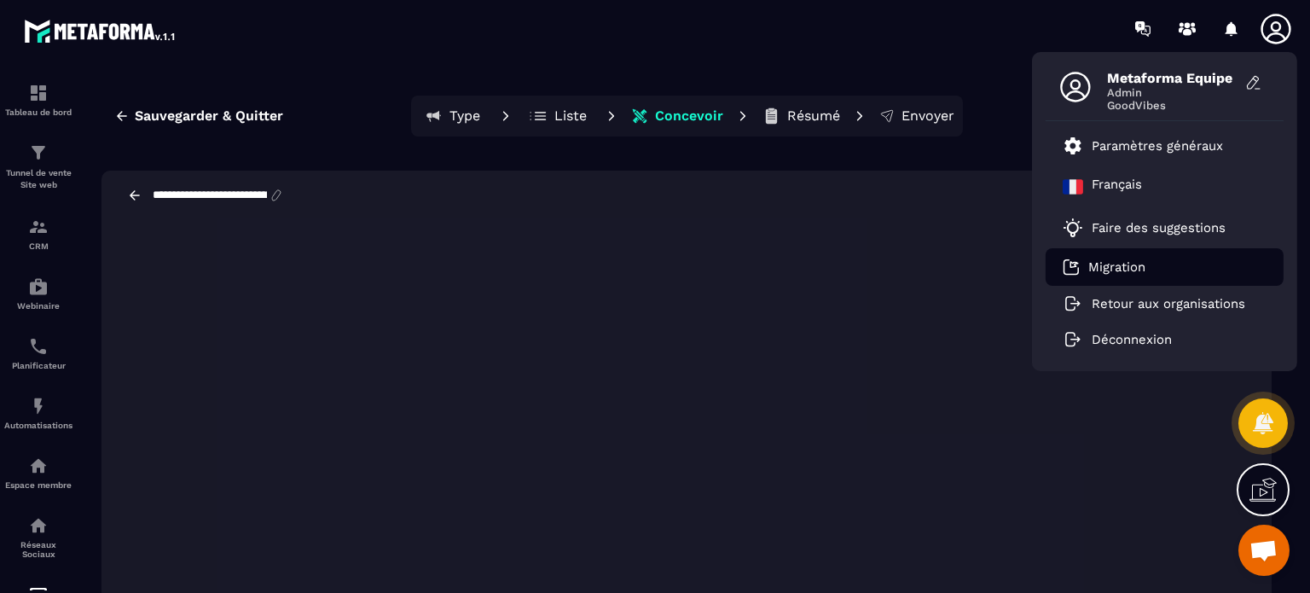
click at [1116, 275] on link "Migration" at bounding box center [1104, 266] width 83 height 17
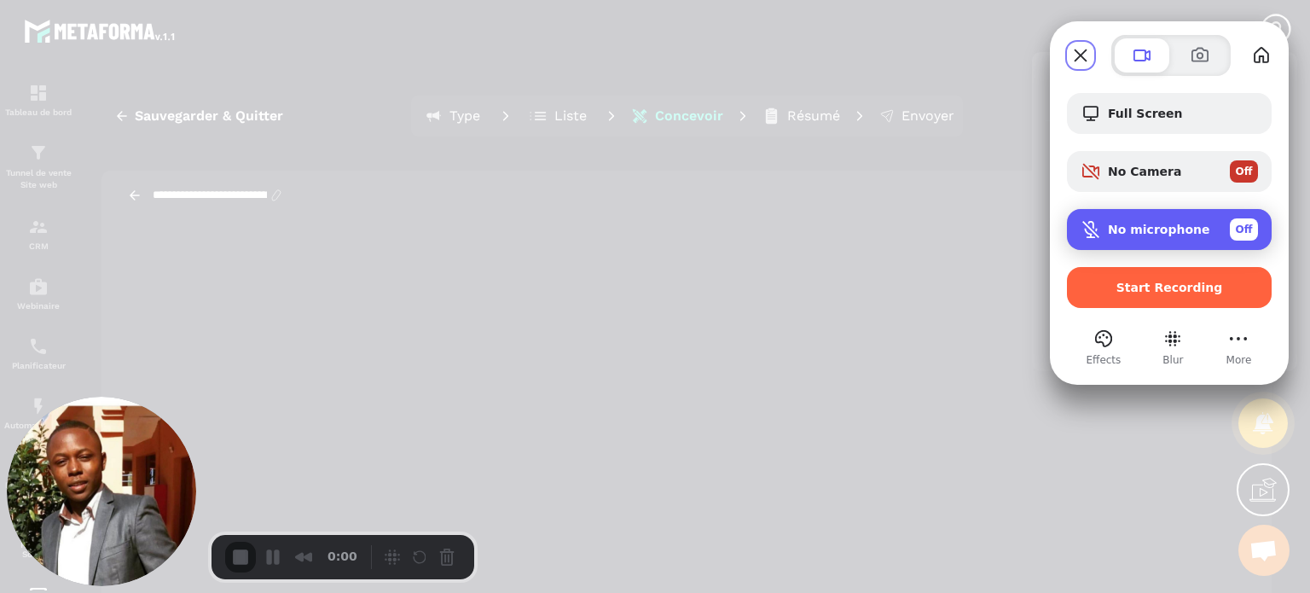
click at [1131, 230] on span "No microphone" at bounding box center [1159, 230] width 102 height 14
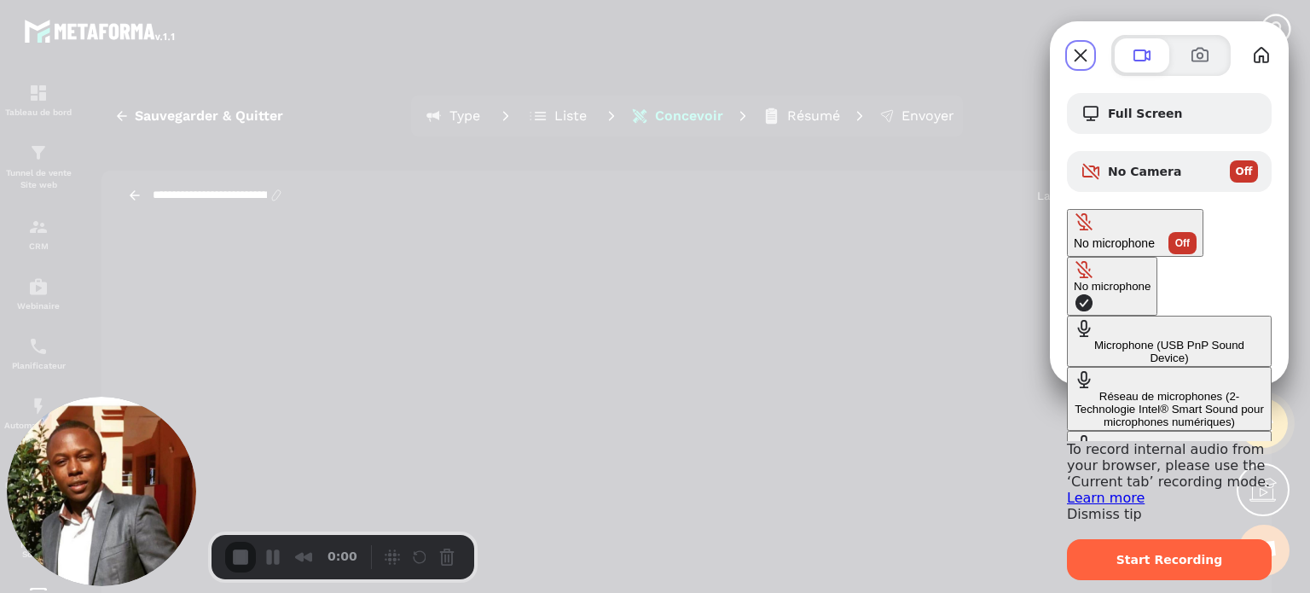
click at [1067, 316] on Device\) "Microphone (USB PnP Sound Device)" at bounding box center [1169, 341] width 205 height 51
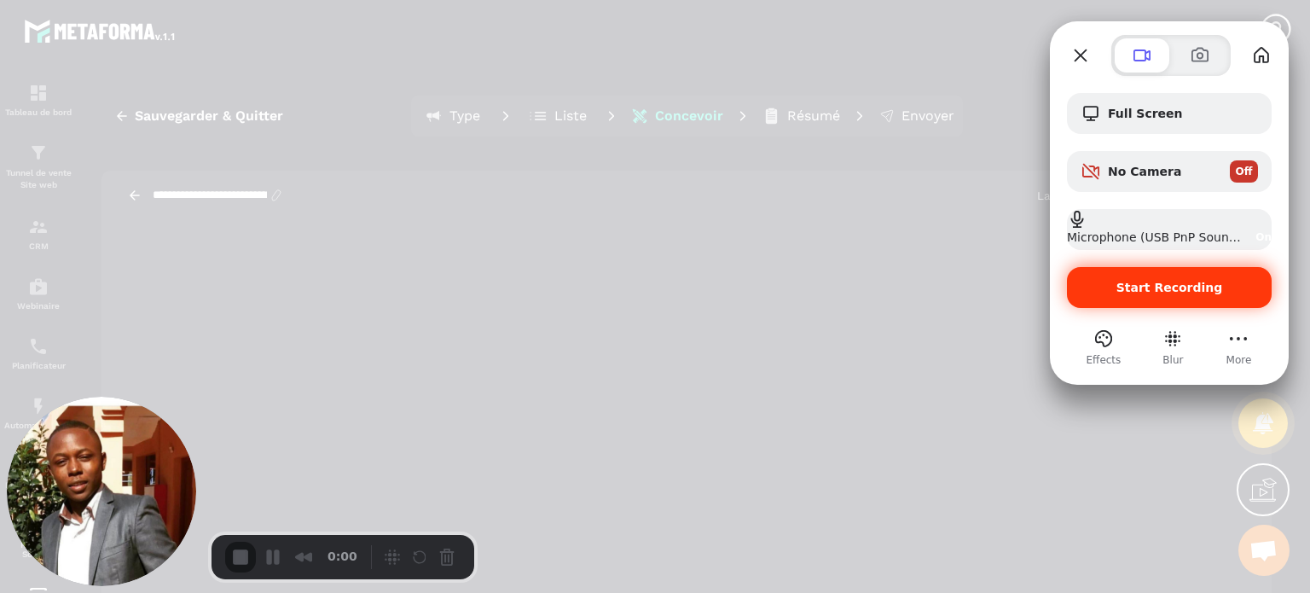
click at [1149, 287] on span "Start Recording" at bounding box center [1170, 288] width 107 height 14
click at [1139, 291] on span "Start Recording" at bounding box center [1170, 288] width 107 height 14
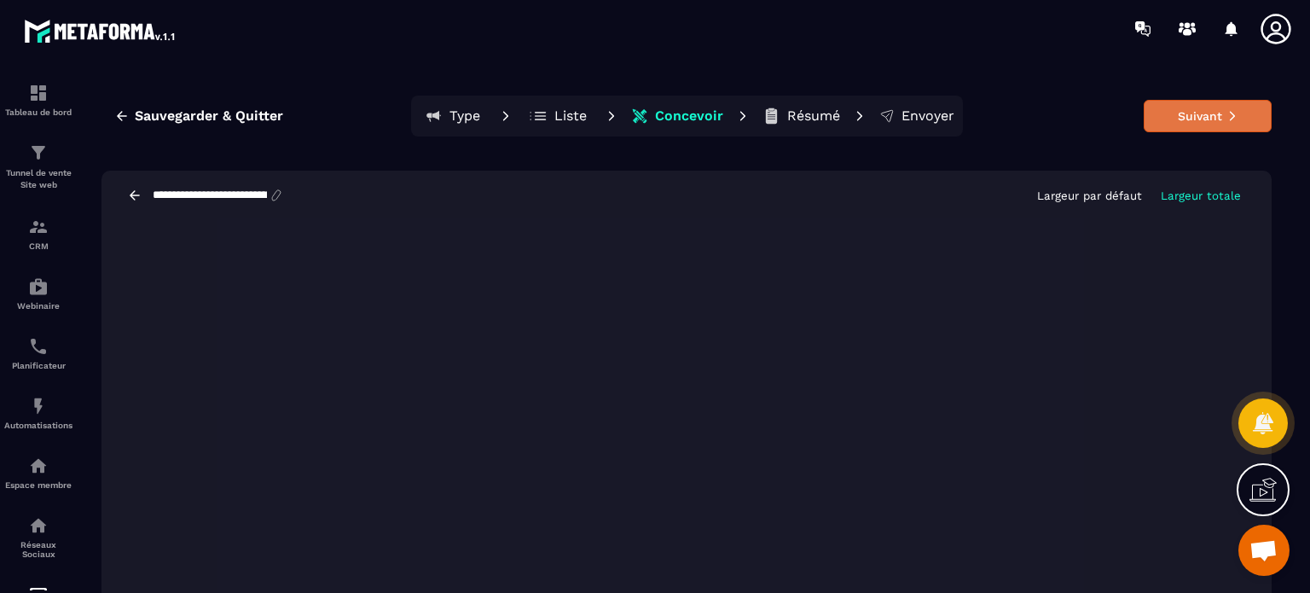
click at [1191, 127] on button "Suivant" at bounding box center [1208, 116] width 128 height 32
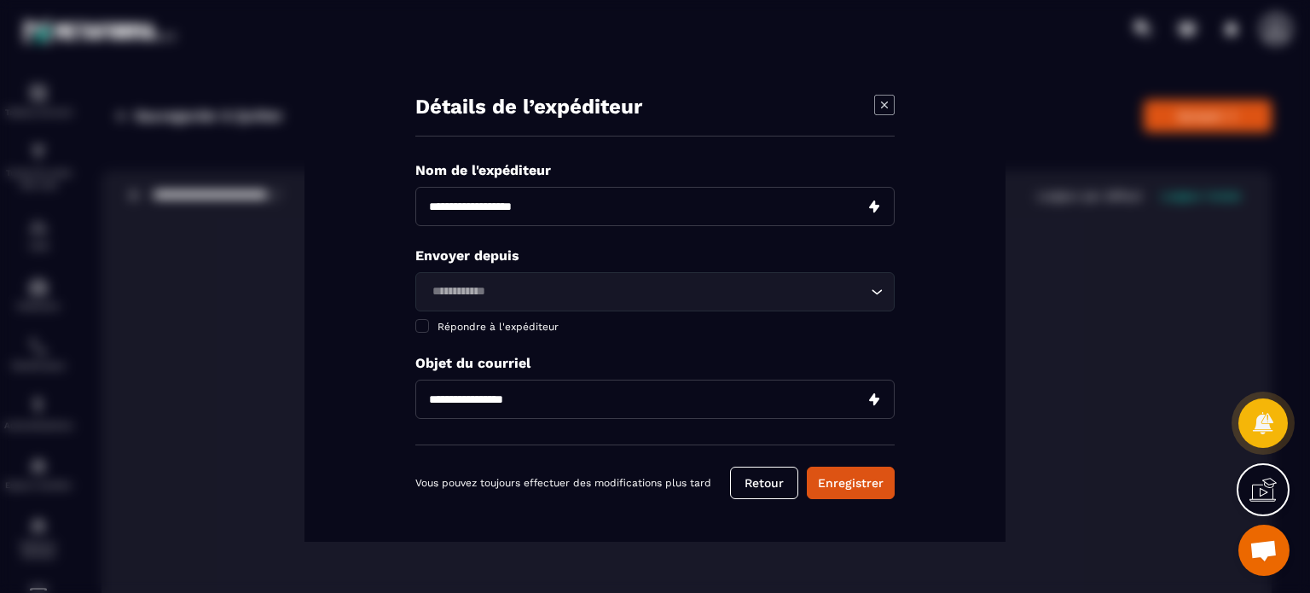
click at [573, 293] on input "Search for option" at bounding box center [647, 291] width 440 height 19
click at [884, 111] on icon "Modal window" at bounding box center [884, 105] width 20 height 20
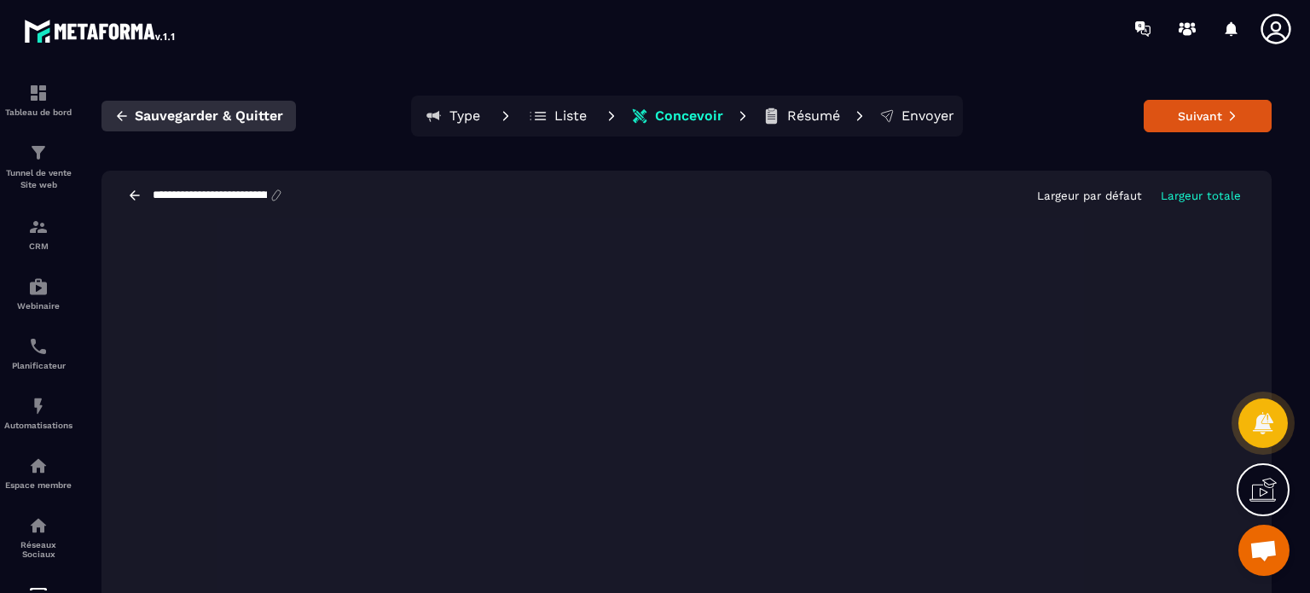
click at [247, 125] on button "Sauvegarder & Quitter" at bounding box center [199, 116] width 194 height 31
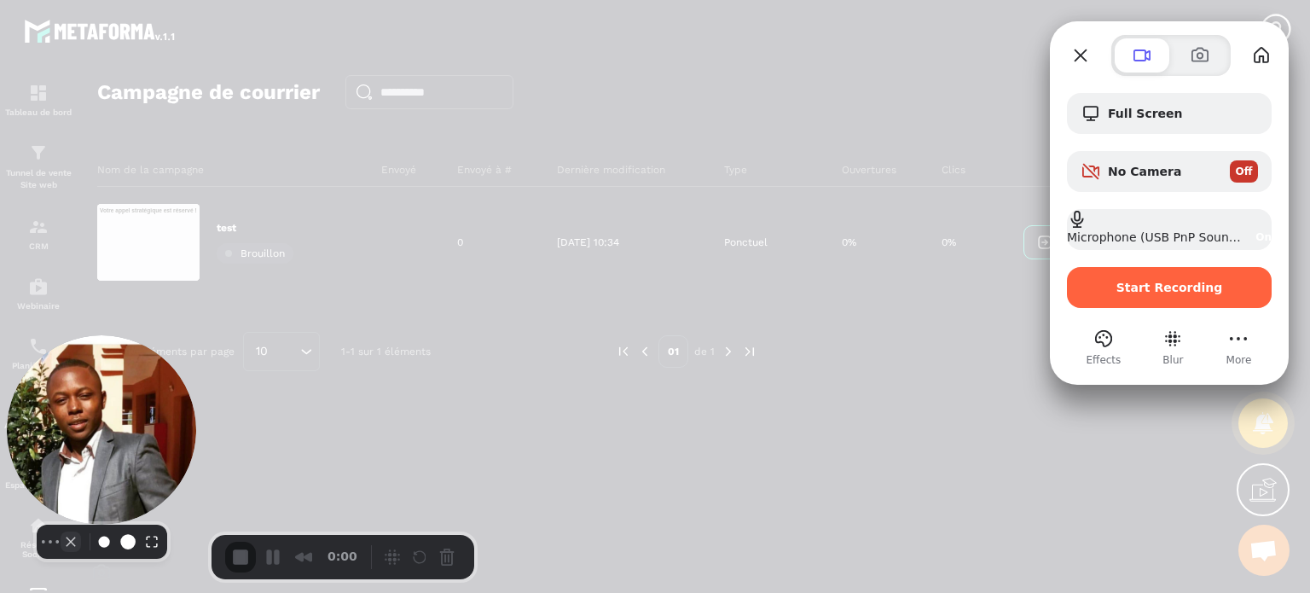
click at [65, 548] on button "Camera off" at bounding box center [71, 541] width 20 height 20
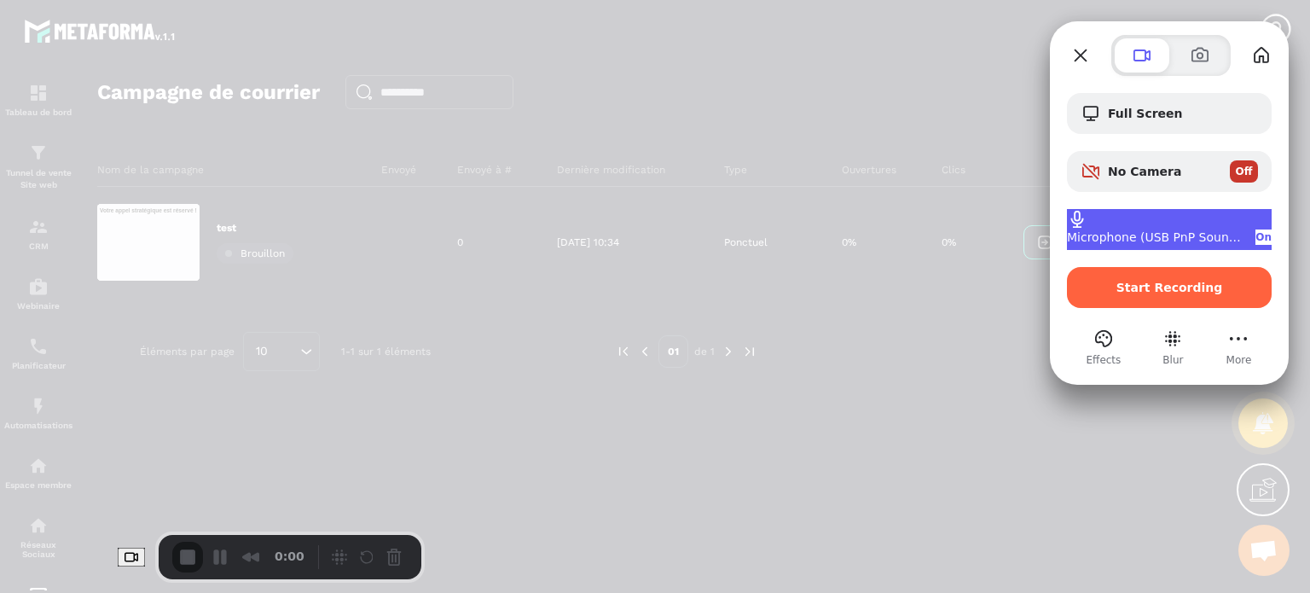
click at [1172, 234] on span "Microphone (USB PnP Sound Device)" at bounding box center [1154, 237] width 175 height 14
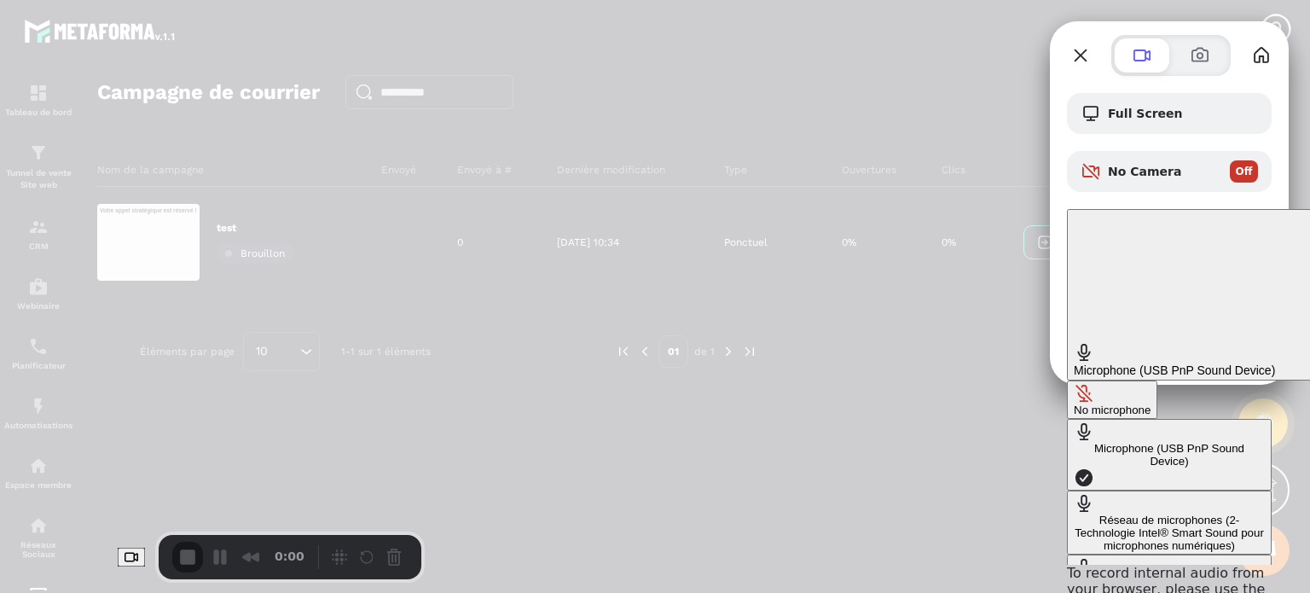
click at [1067, 380] on button "No microphone" at bounding box center [1112, 399] width 90 height 38
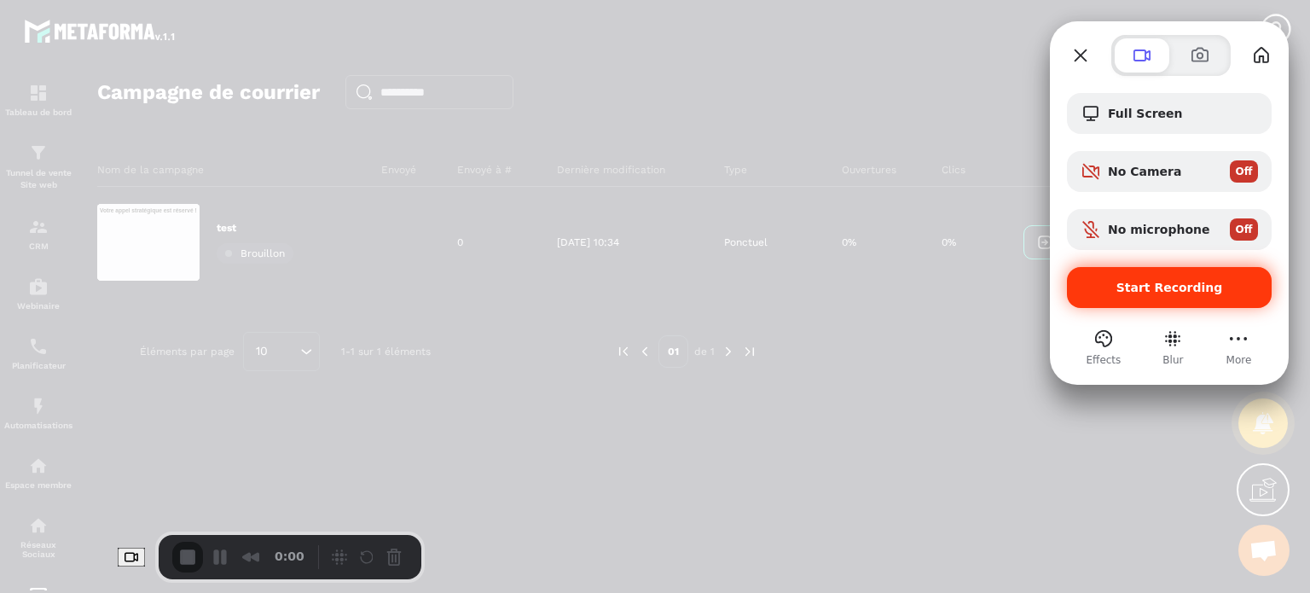
click at [1156, 296] on div "Start Recording" at bounding box center [1169, 287] width 205 height 41
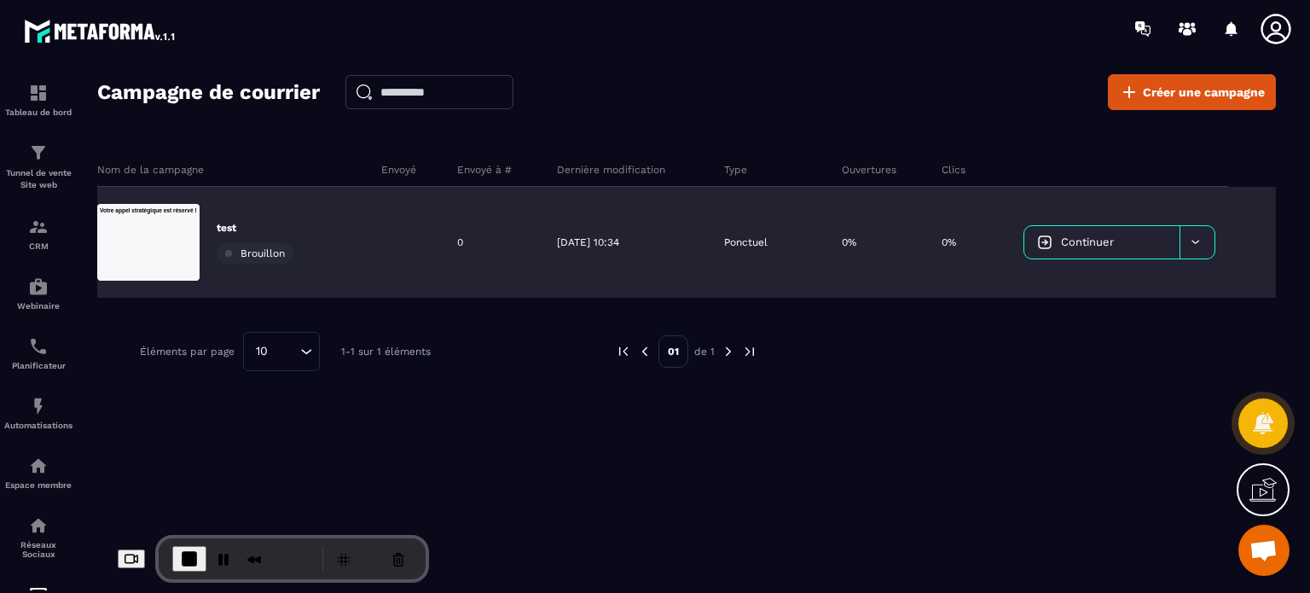
click at [229, 214] on div "test Brouillon" at bounding box center [232, 242] width 271 height 111
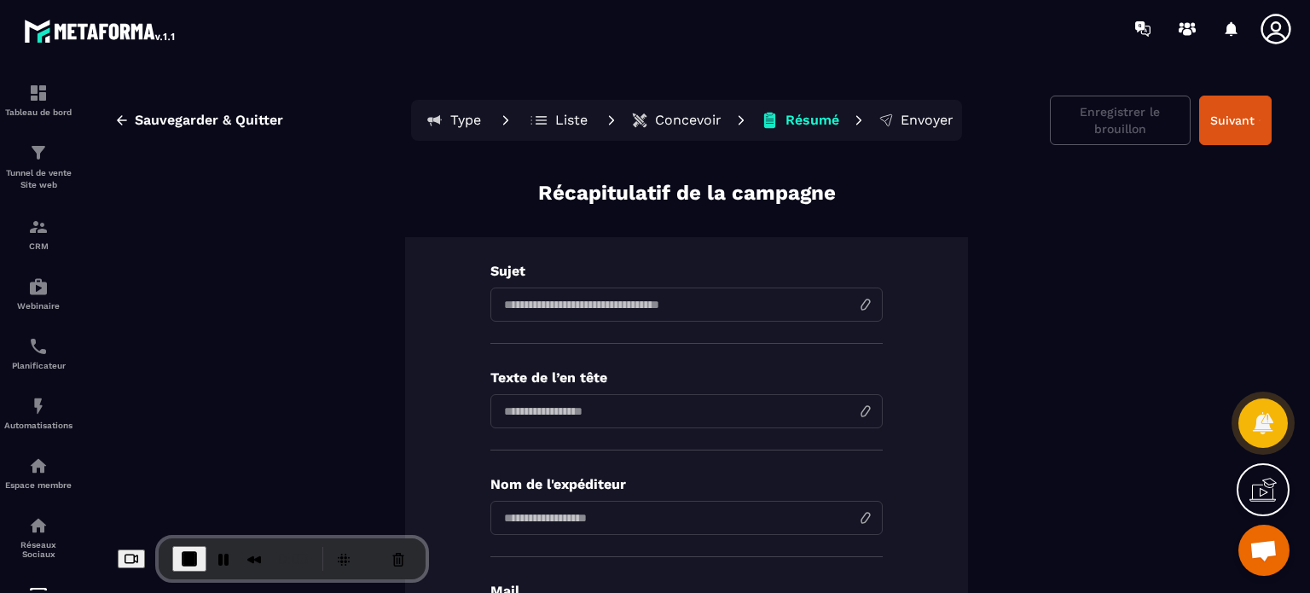
click at [680, 126] on p "Concevoir" at bounding box center [688, 120] width 67 height 17
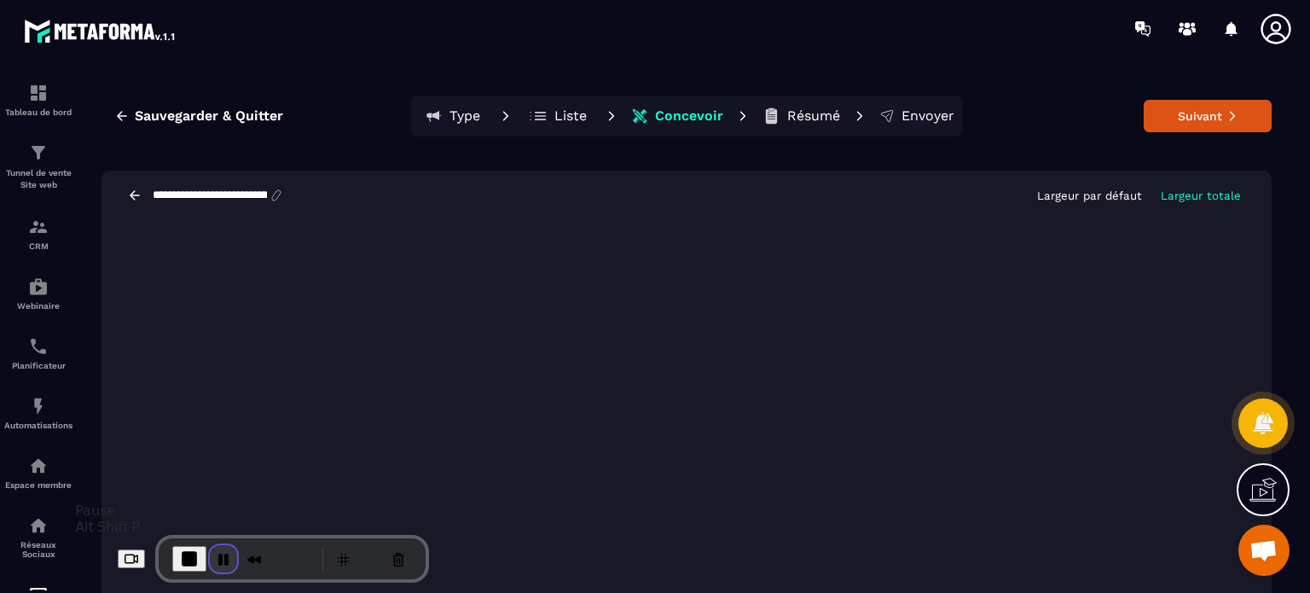
click at [210, 555] on button "Pause Recording" at bounding box center [223, 558] width 27 height 27
click at [210, 555] on span "Play Recording" at bounding box center [220, 558] width 20 height 20
click at [548, 119] on button "Liste" at bounding box center [558, 116] width 77 height 34
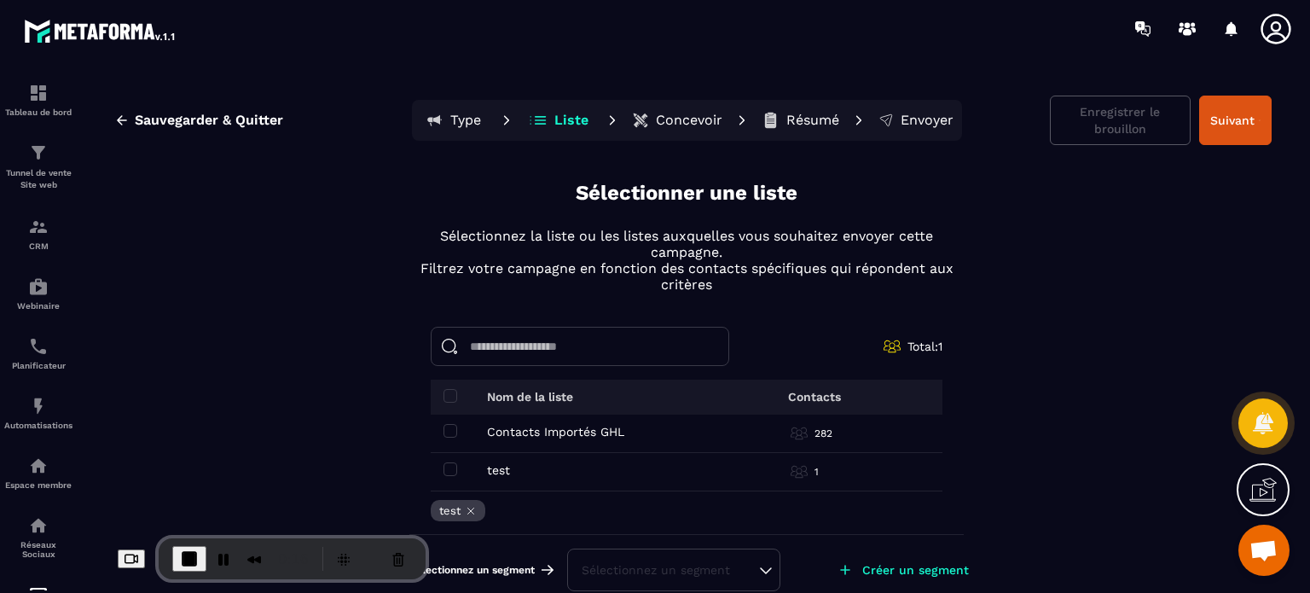
click at [709, 120] on p "Concevoir" at bounding box center [689, 120] width 67 height 17
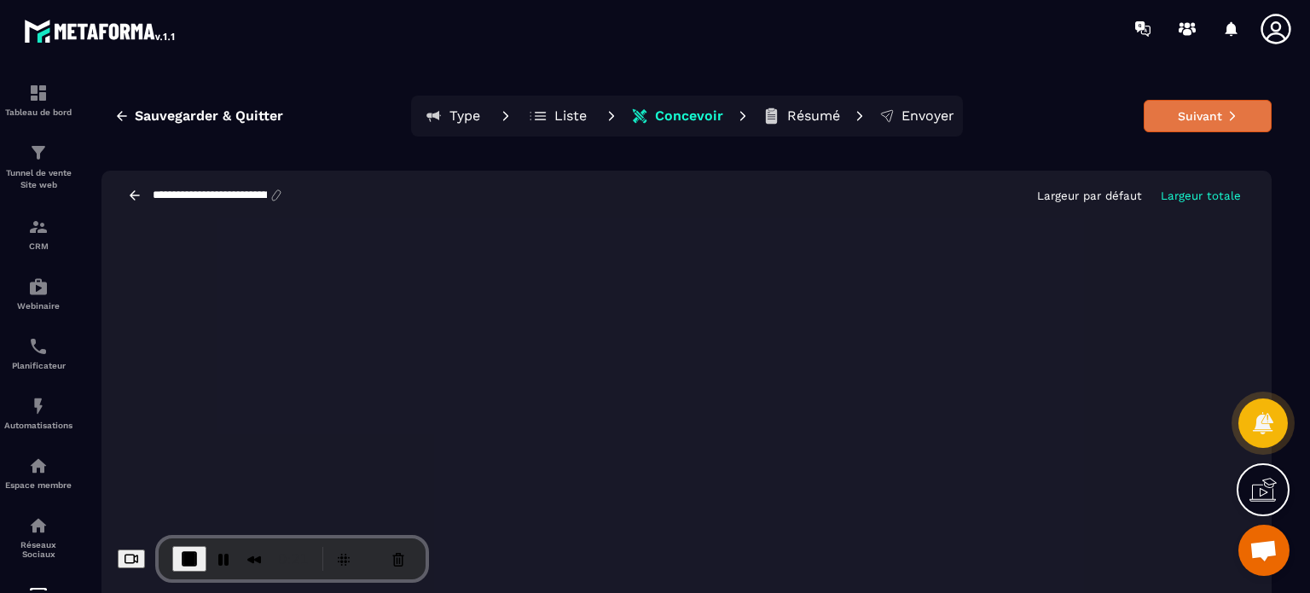
click at [1256, 116] on button "Suivant" at bounding box center [1208, 116] width 128 height 32
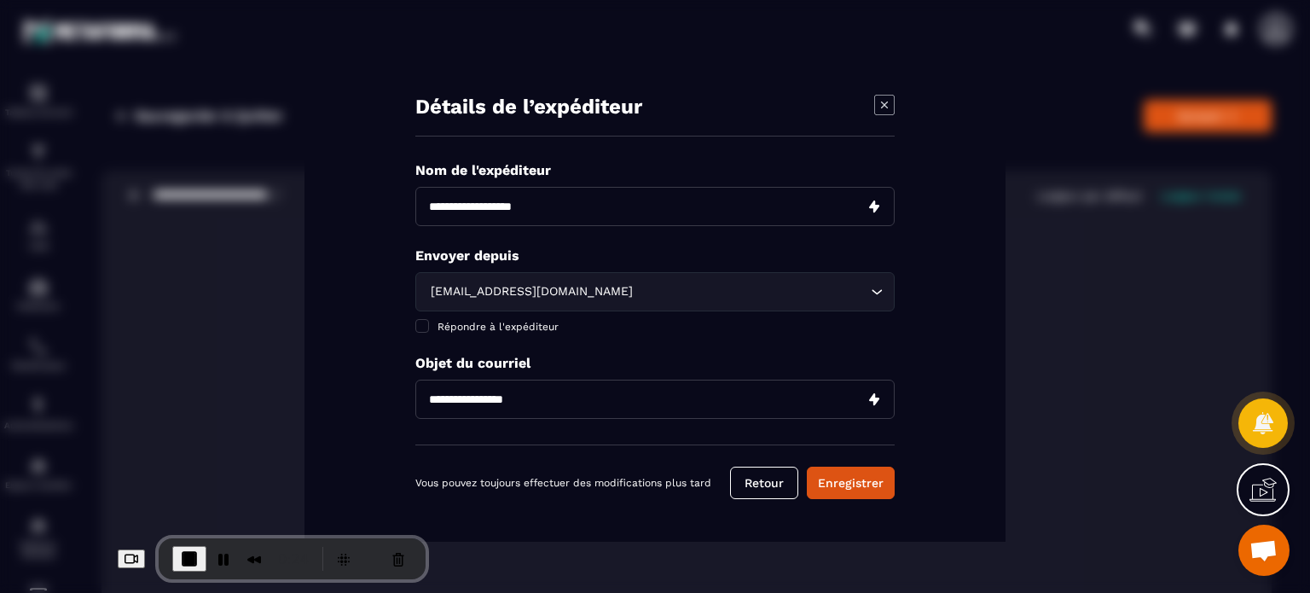
click at [525, 288] on div "[EMAIL_ADDRESS][DOMAIN_NAME]" at bounding box center [647, 291] width 444 height 19
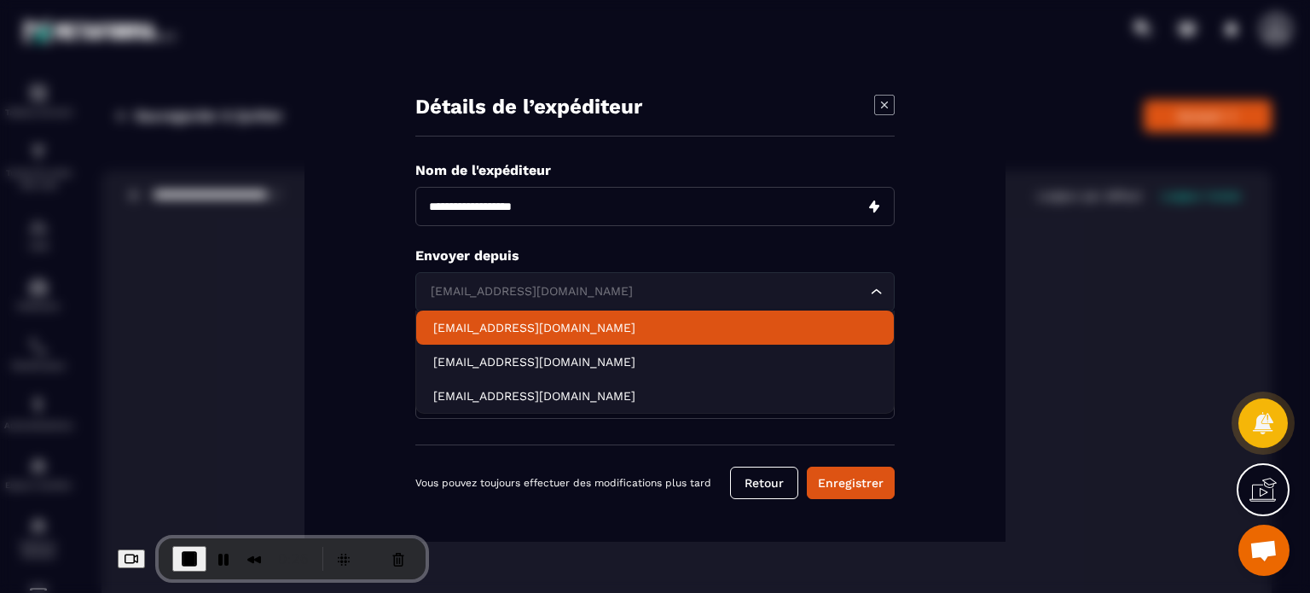
click at [527, 327] on p "[EMAIL_ADDRESS][DOMAIN_NAME]" at bounding box center [655, 327] width 444 height 17
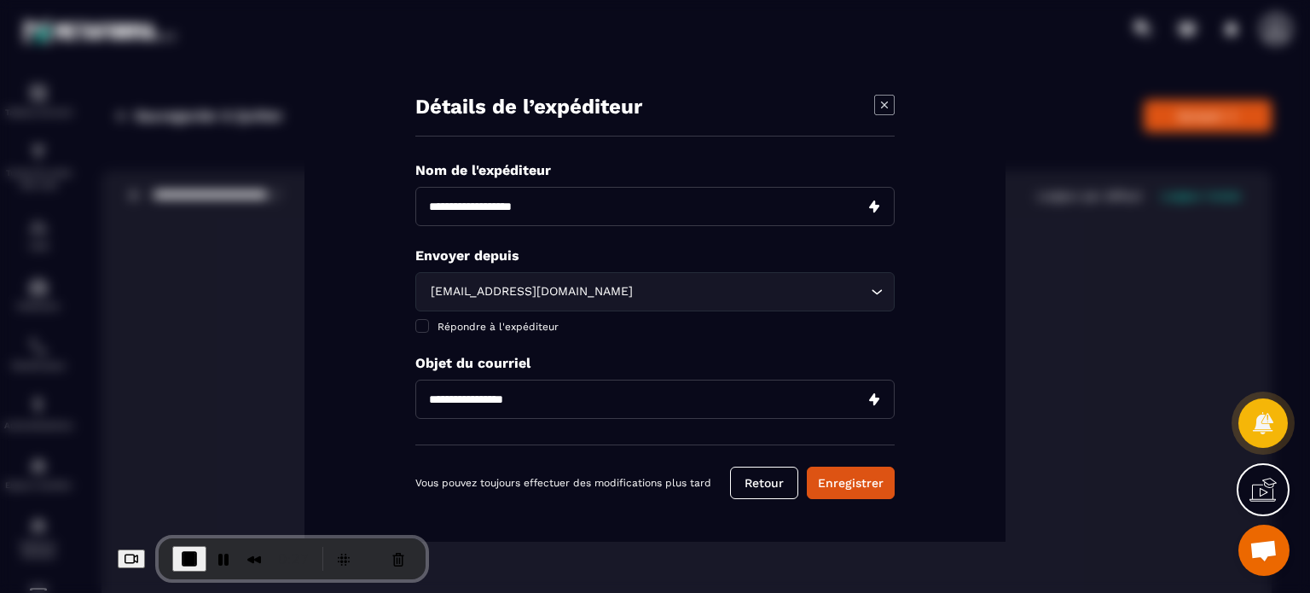
click at [497, 197] on input "Modal window" at bounding box center [654, 206] width 479 height 39
type input "**********"
click at [508, 389] on input "Modal window" at bounding box center [654, 399] width 479 height 39
type input "****"
click at [874, 484] on button "Enregistrer" at bounding box center [851, 483] width 88 height 32
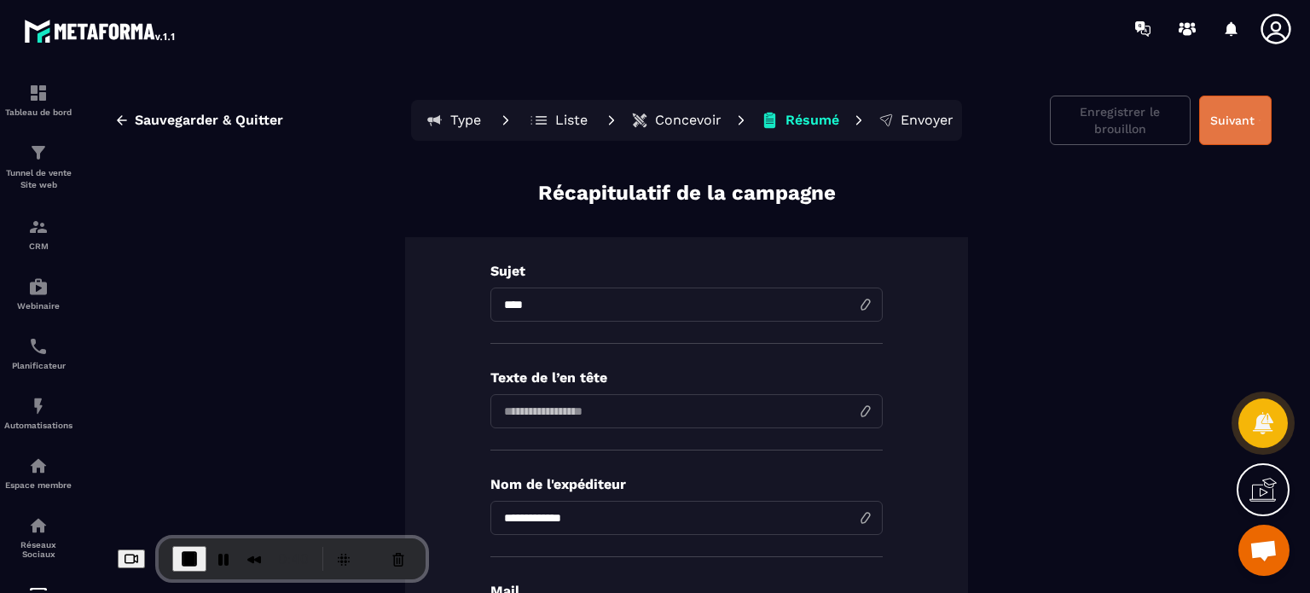
click at [1228, 119] on button "Suivant" at bounding box center [1235, 120] width 73 height 49
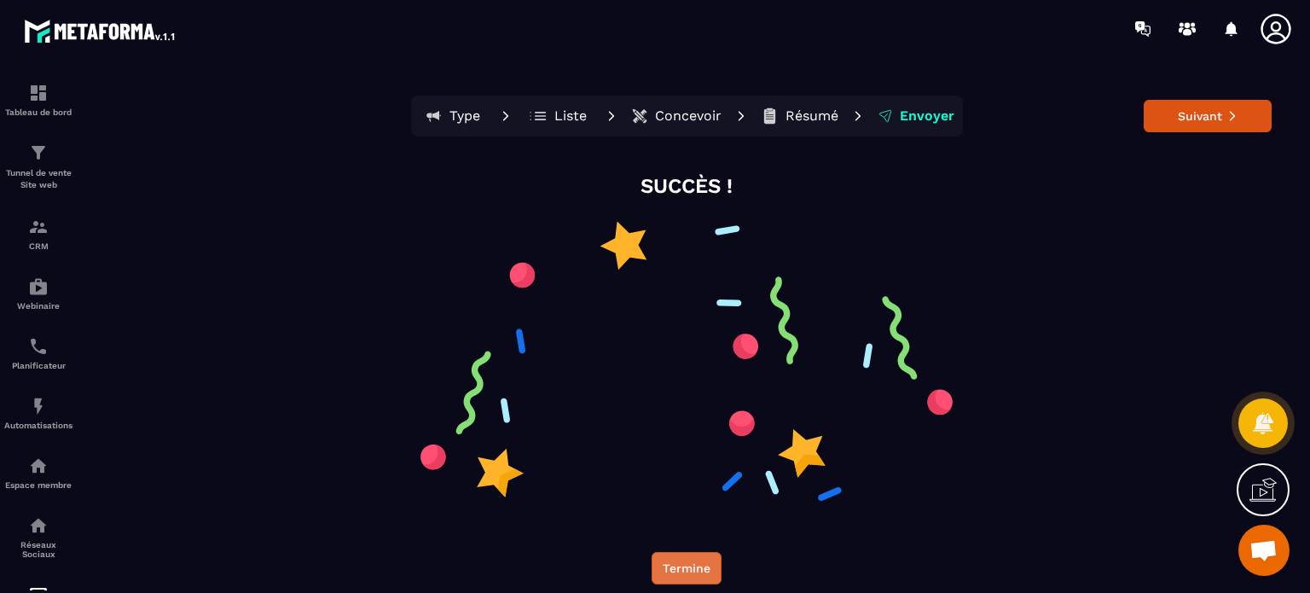
click at [687, 564] on button "Termine" at bounding box center [687, 568] width 70 height 32
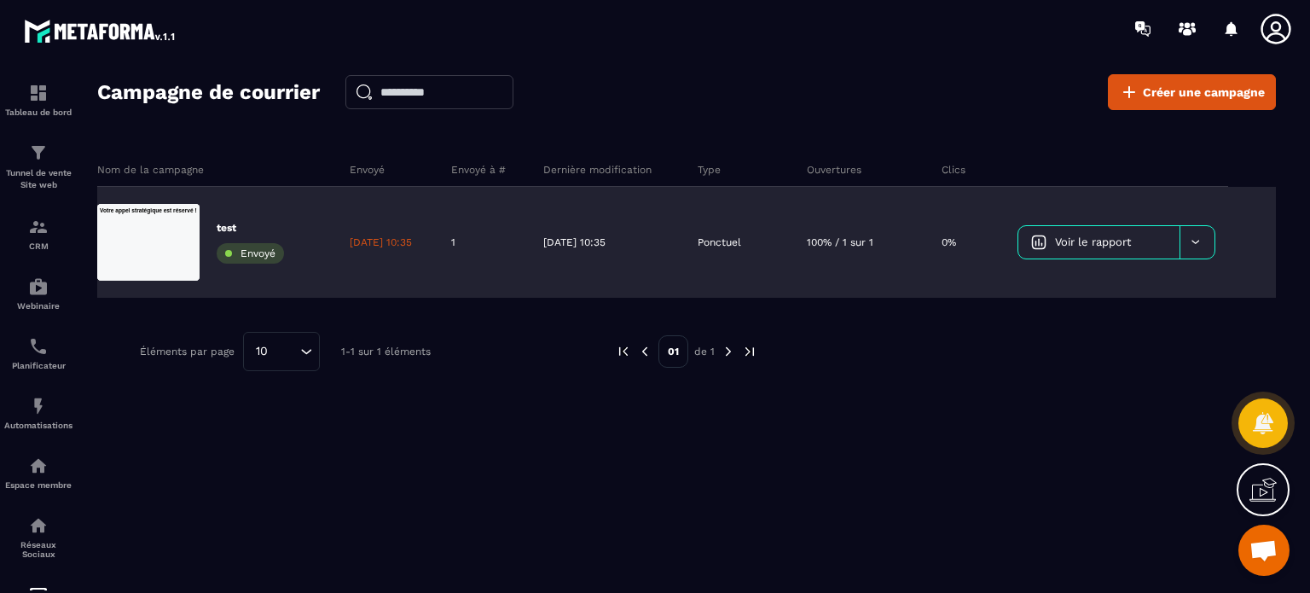
click at [223, 224] on p "test" at bounding box center [250, 228] width 67 height 14
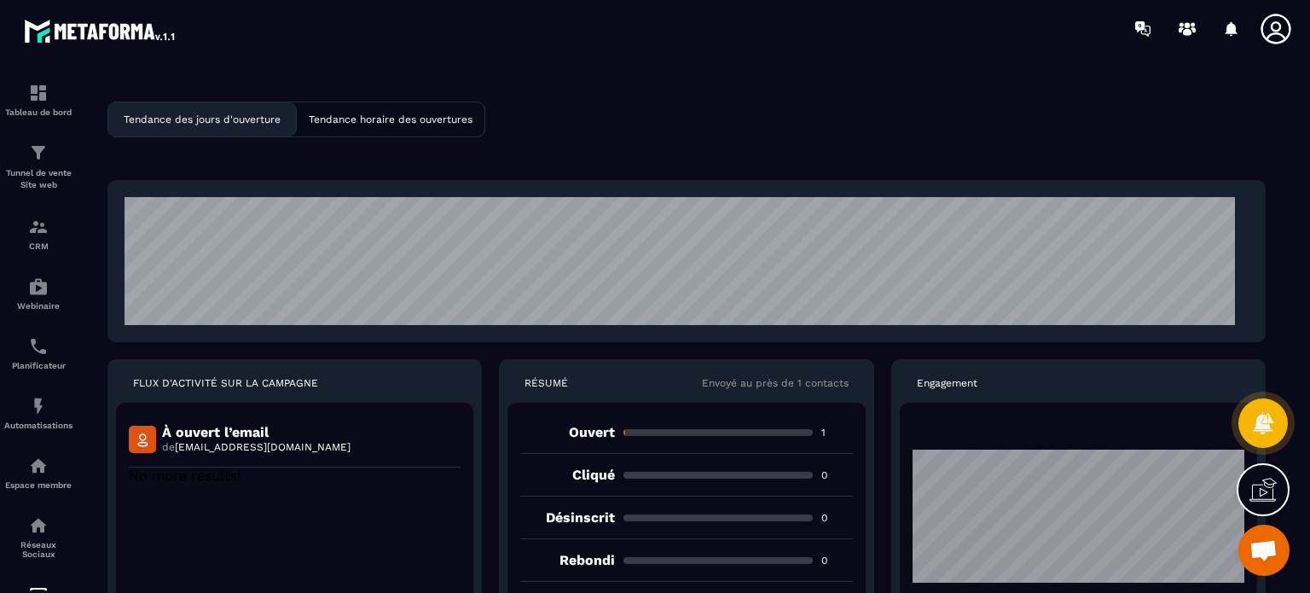
click at [1281, 27] on icon at bounding box center [1276, 29] width 34 height 34
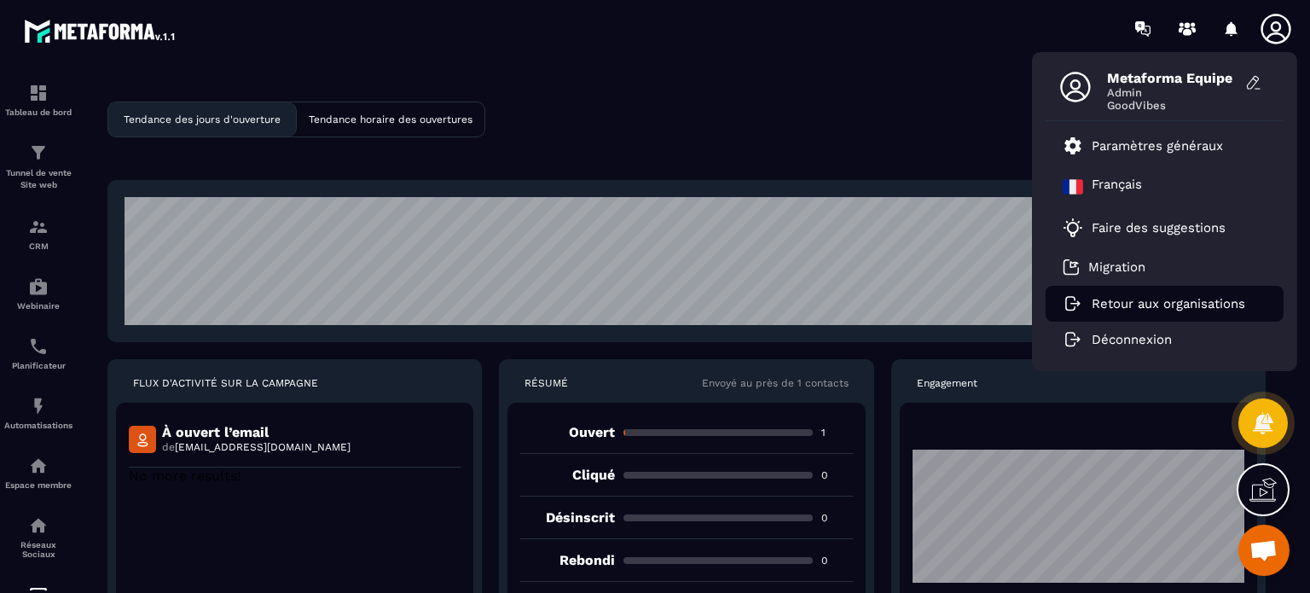
click at [1131, 309] on p "Retour aux organisations" at bounding box center [1169, 303] width 154 height 15
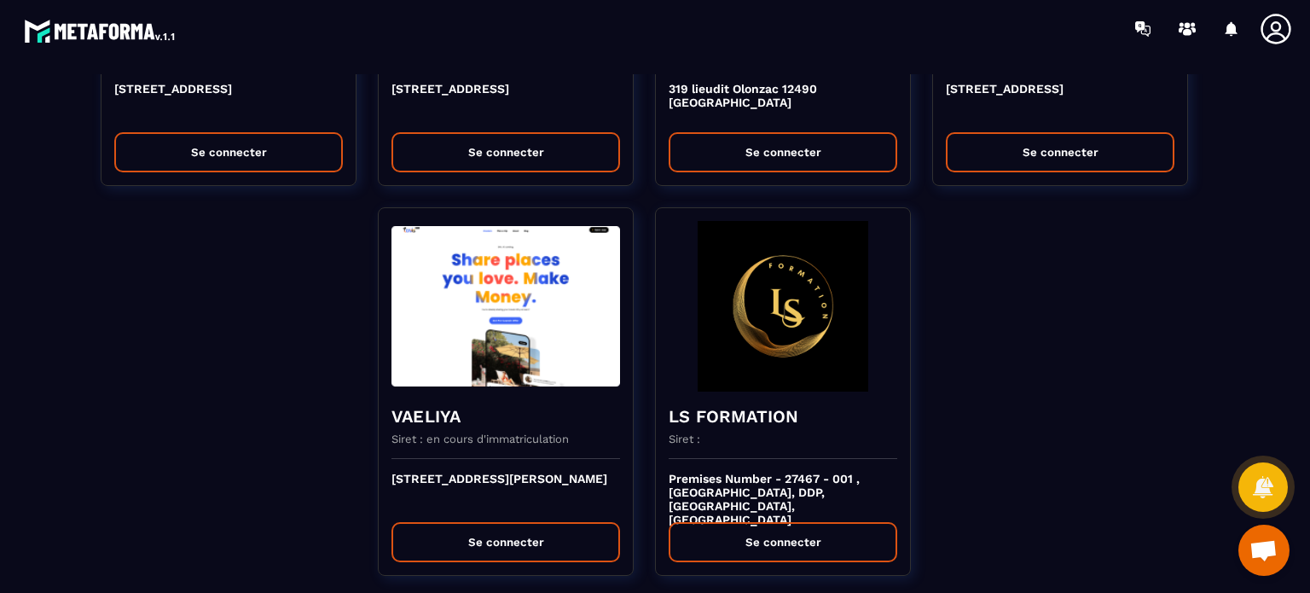
scroll to position [17, 0]
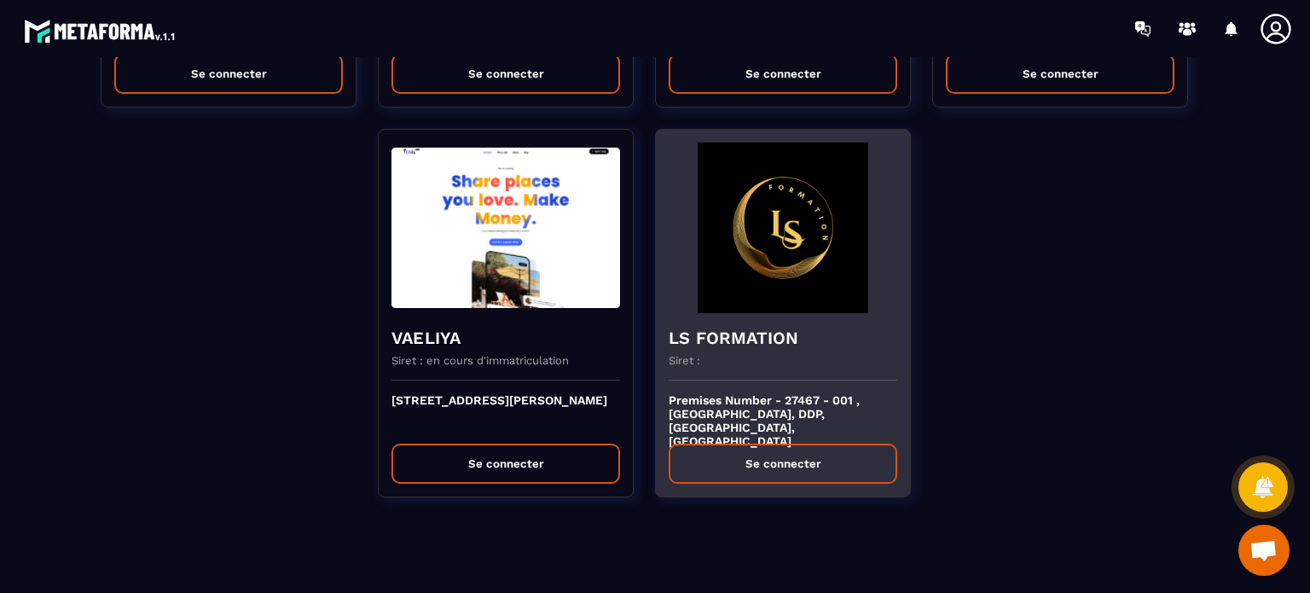
click at [779, 444] on button "Se connecter" at bounding box center [783, 464] width 229 height 40
